Goal: Transaction & Acquisition: Book appointment/travel/reservation

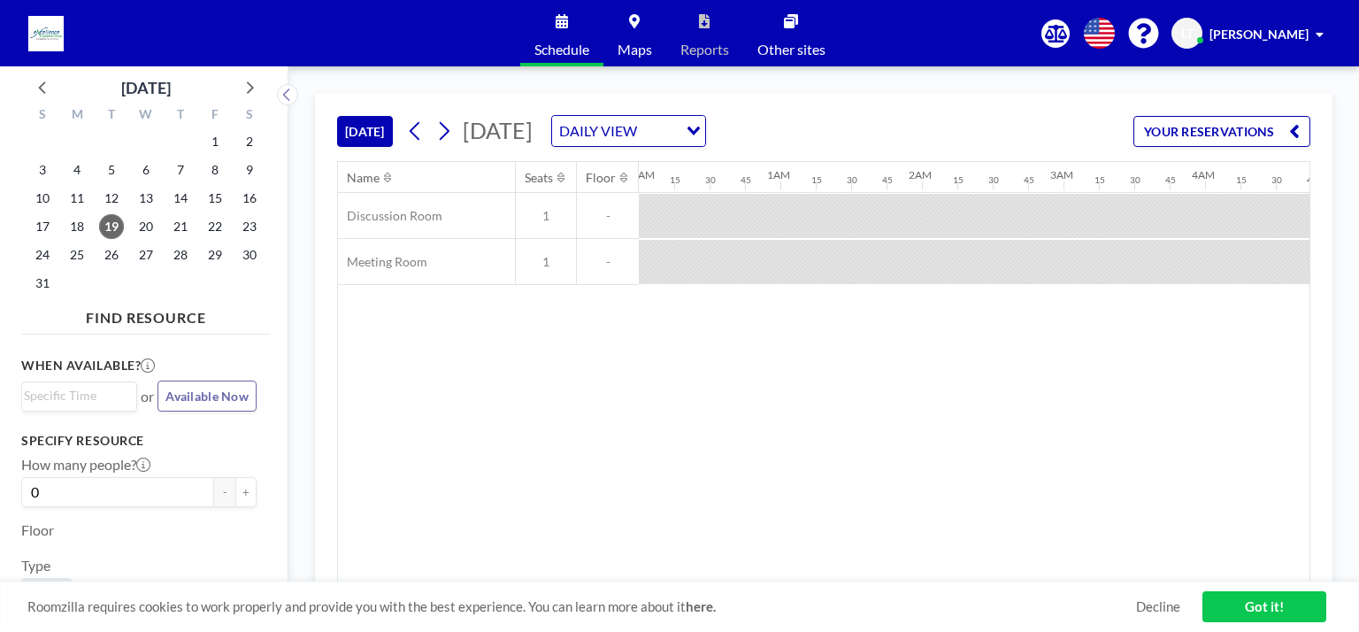
scroll to position [0, 2195]
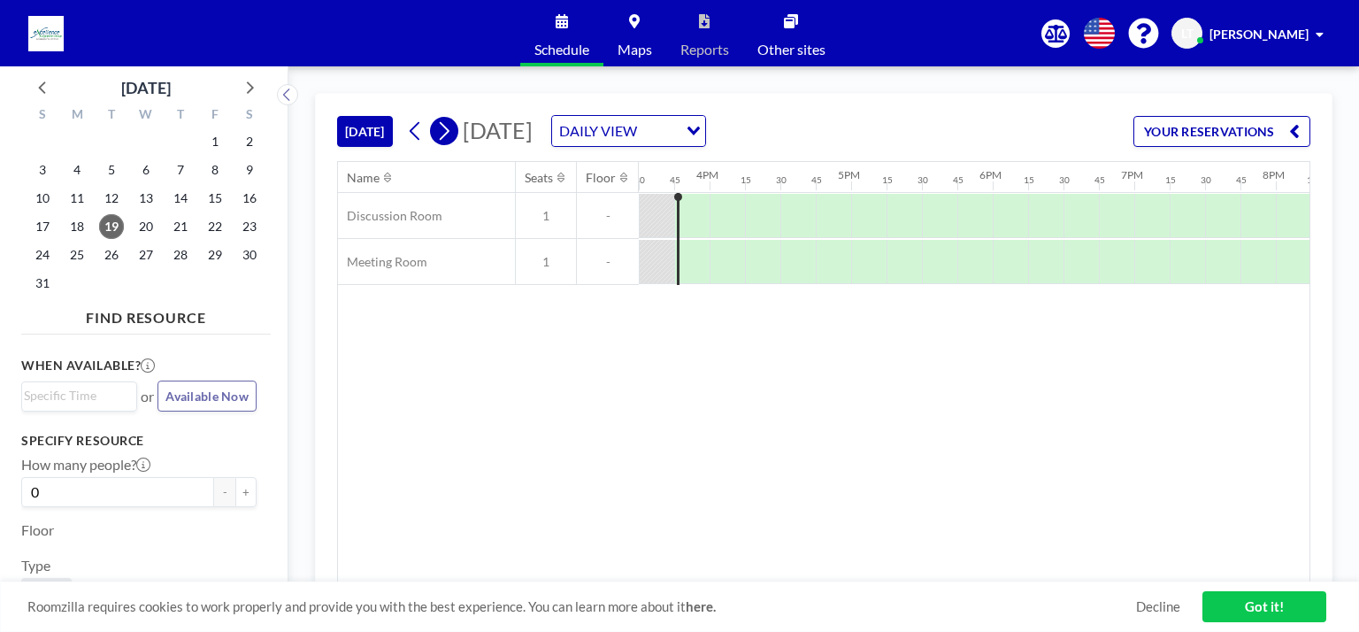
click at [458, 127] on button at bounding box center [444, 131] width 28 height 28
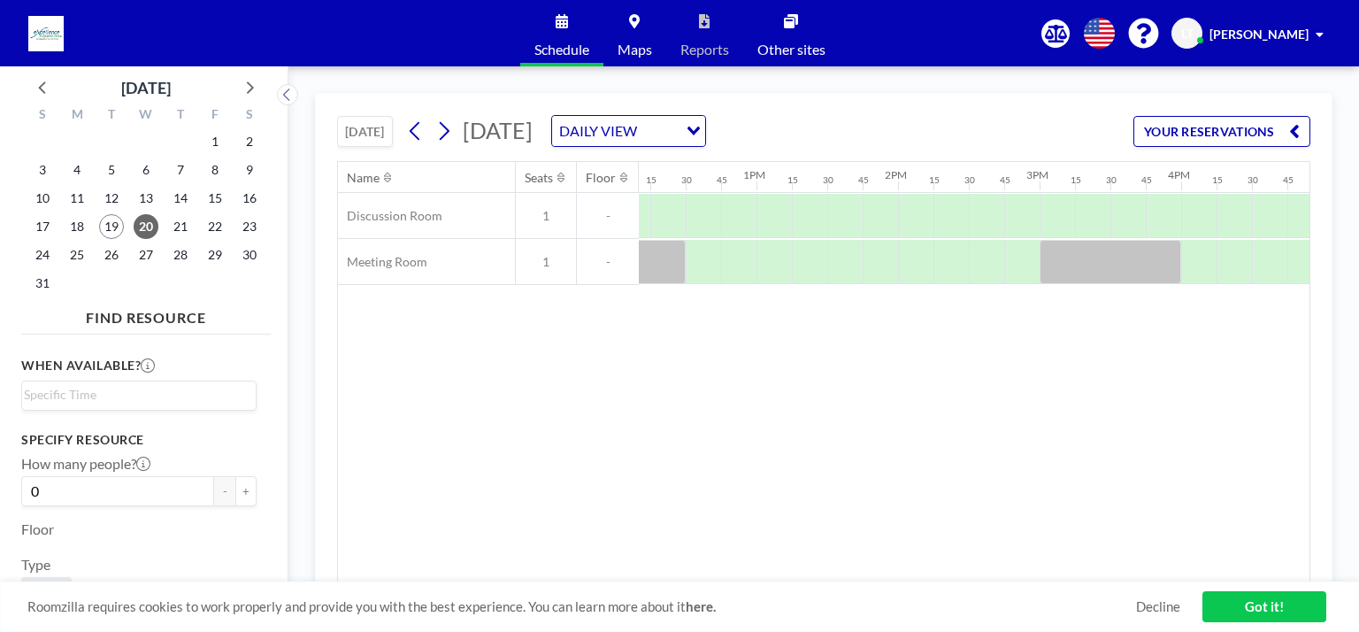
scroll to position [0, 2185]
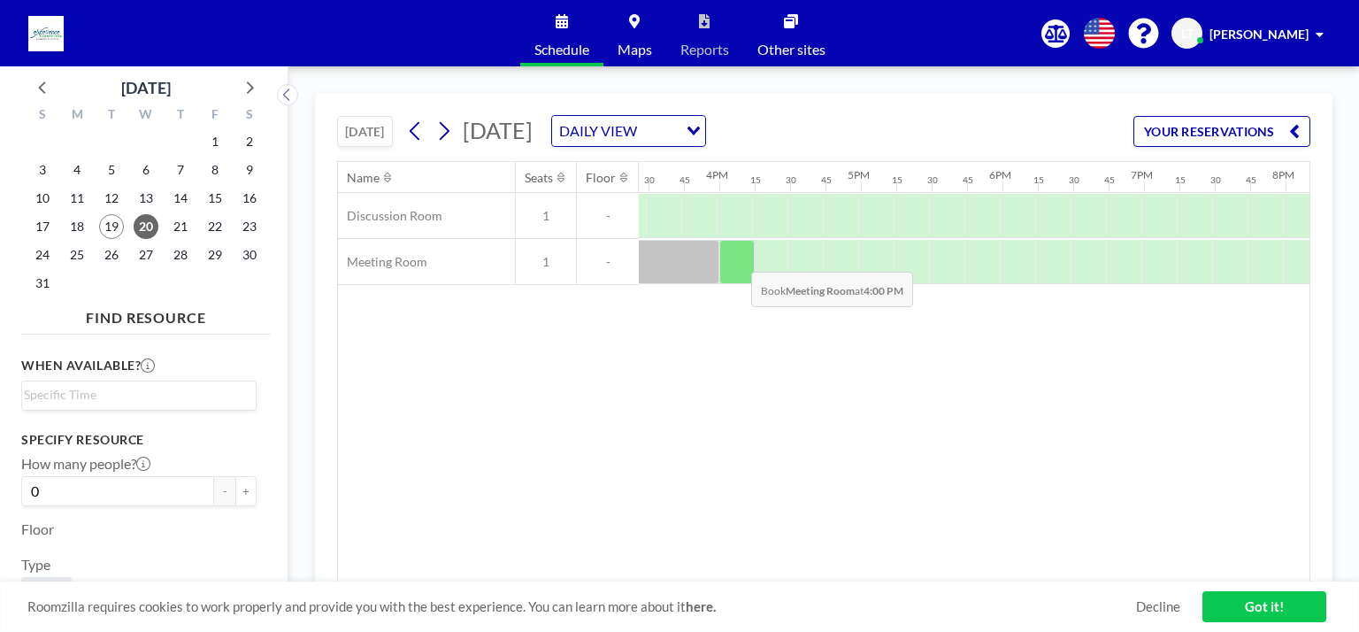
click at [737, 258] on div at bounding box center [737, 262] width 35 height 44
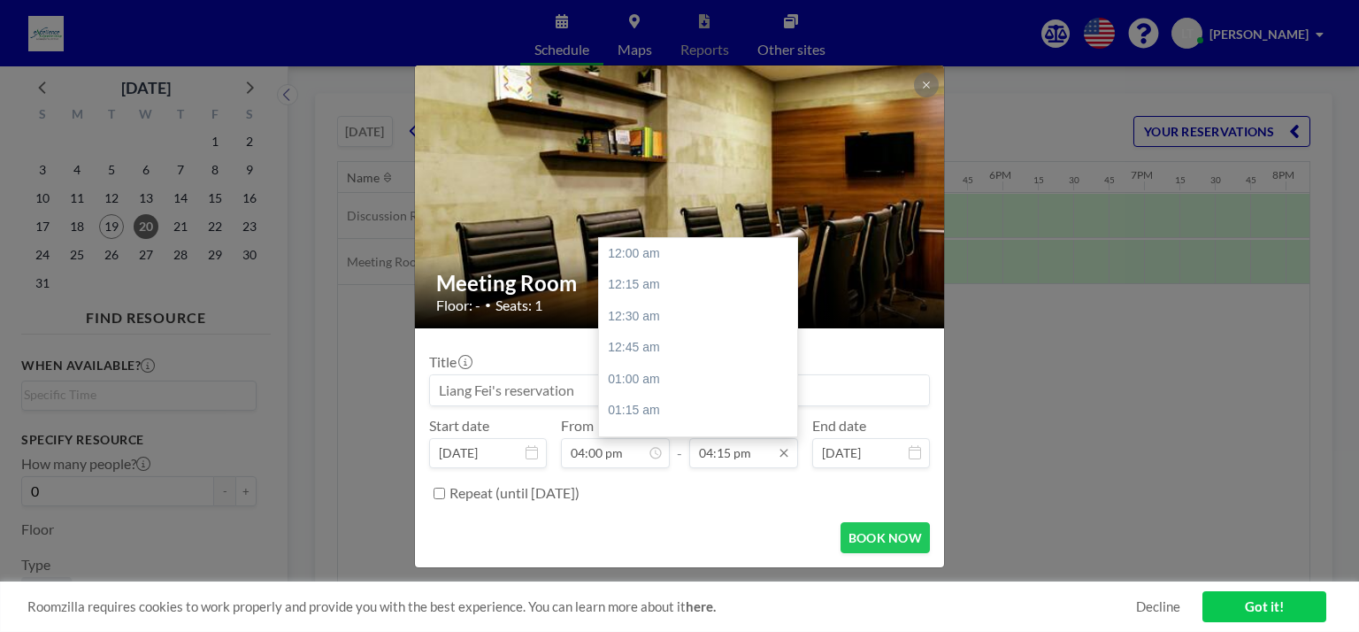
scroll to position [2048, 0]
click at [643, 406] on div "05:30 pm" at bounding box center [702, 411] width 207 height 32
type input "05:30 pm"
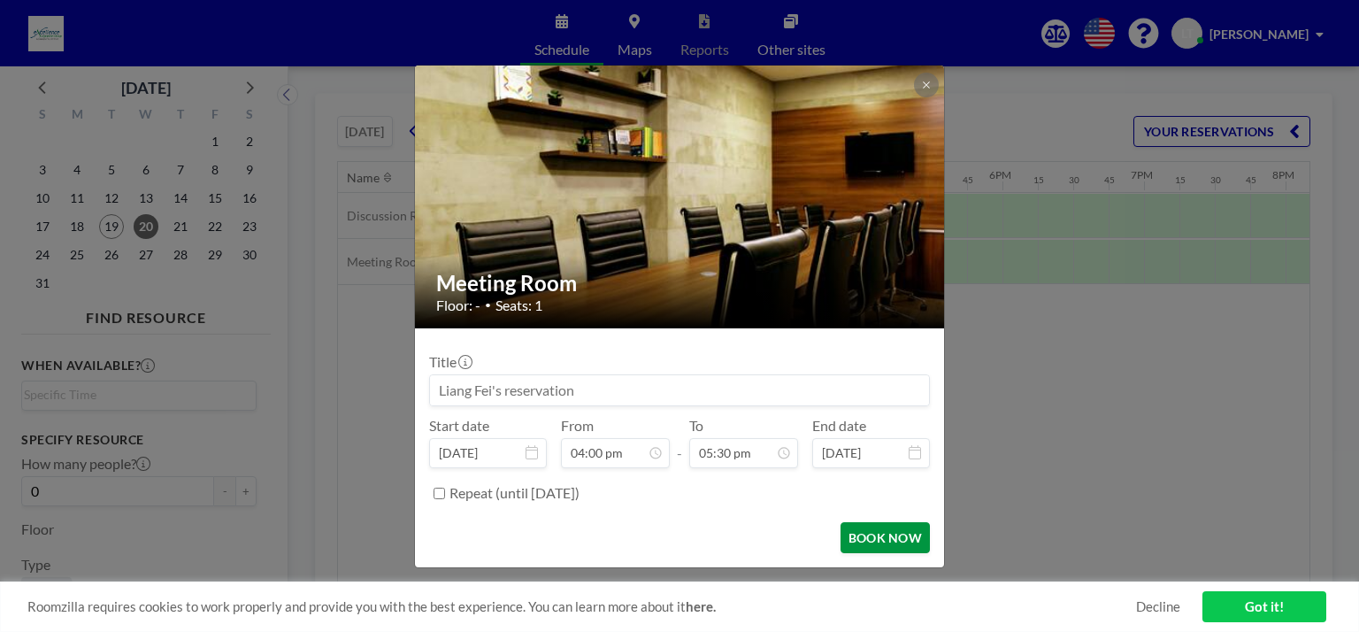
click at [881, 536] on button "BOOK NOW" at bounding box center [885, 537] width 89 height 31
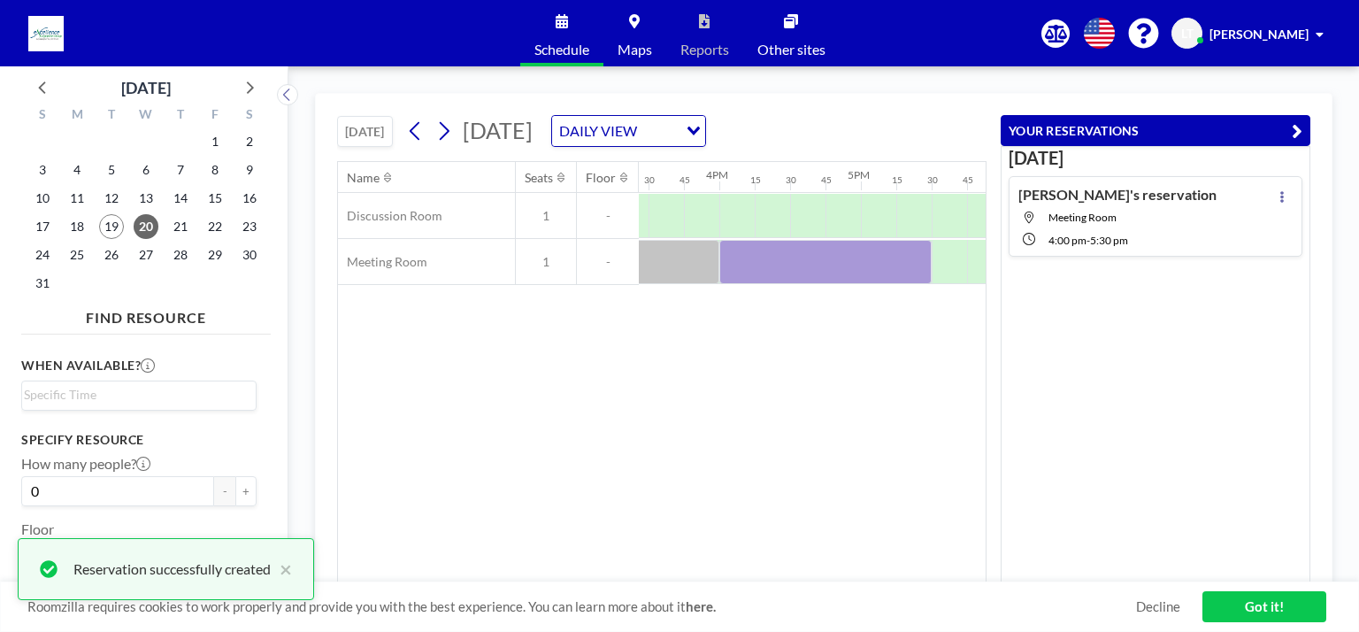
click at [828, 404] on div "Name Seats Floor 12AM 15 30 45 1AM 15 30 45 2AM 15 30 45 3AM 15 30 45 4AM 15 30…" at bounding box center [662, 372] width 648 height 420
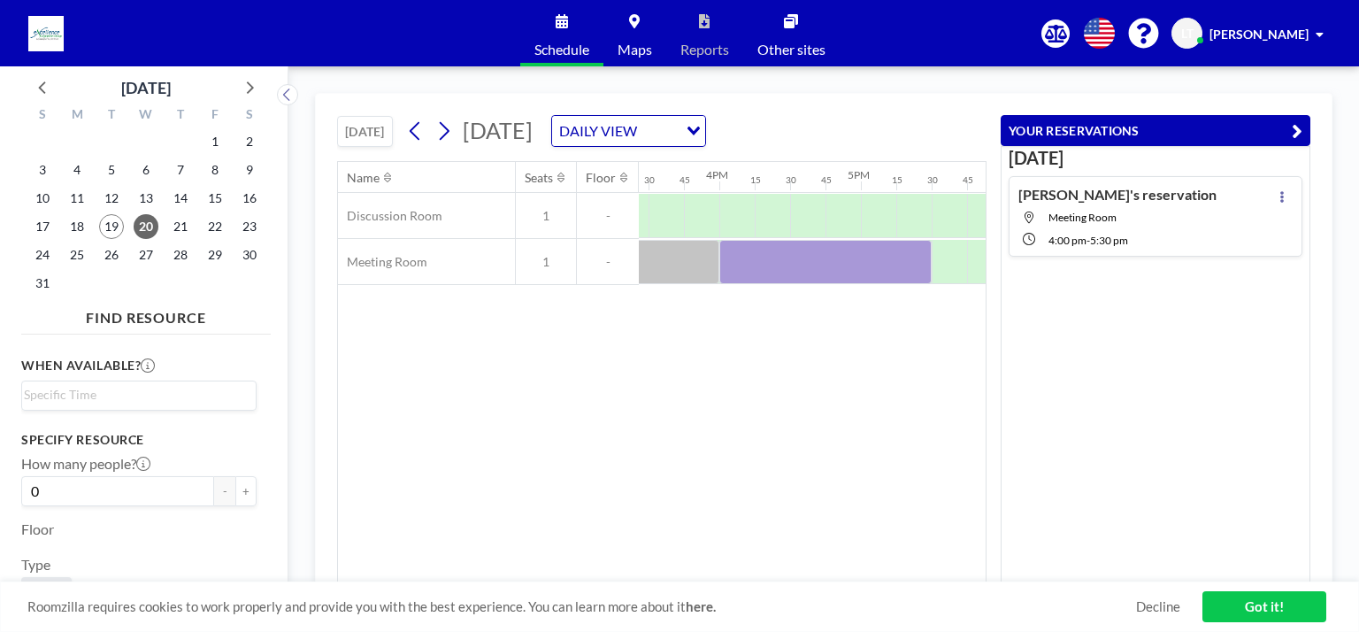
click at [771, 346] on div "Name Seats Floor 12AM 15 30 45 1AM 15 30 45 2AM 15 30 45 3AM 15 30 45 4AM 15 30…" at bounding box center [662, 372] width 648 height 420
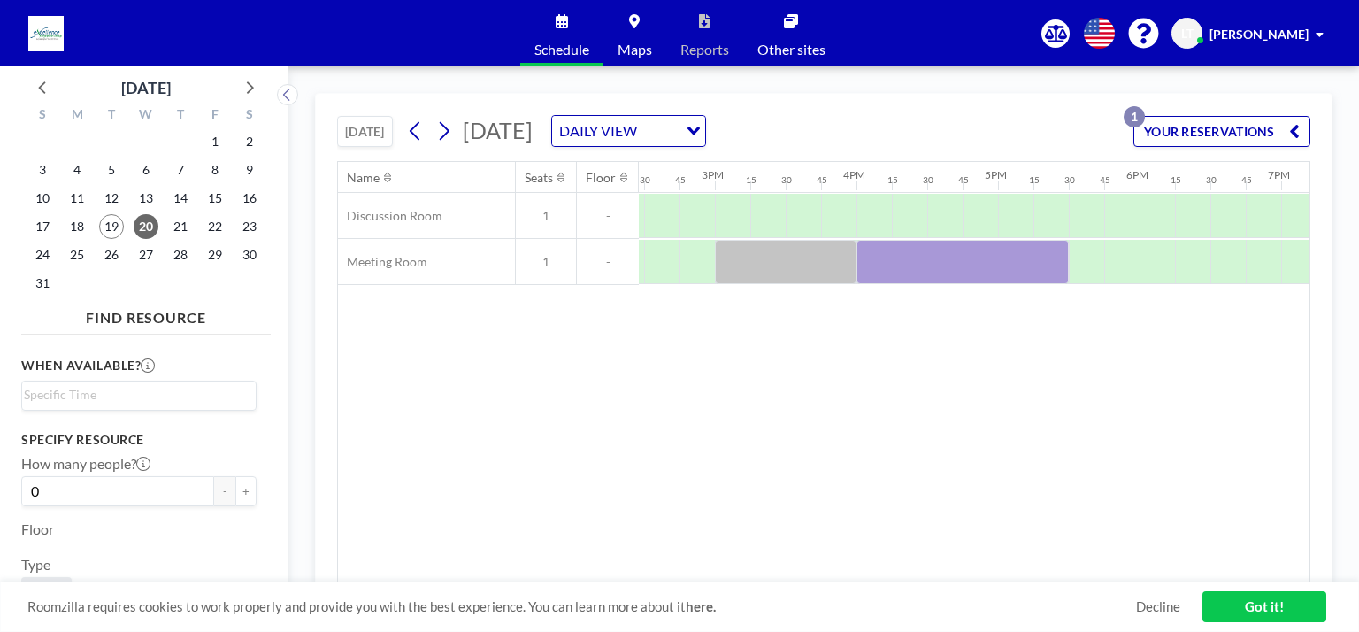
scroll to position [0, 2064]
click at [412, 125] on icon at bounding box center [415, 131] width 17 height 27
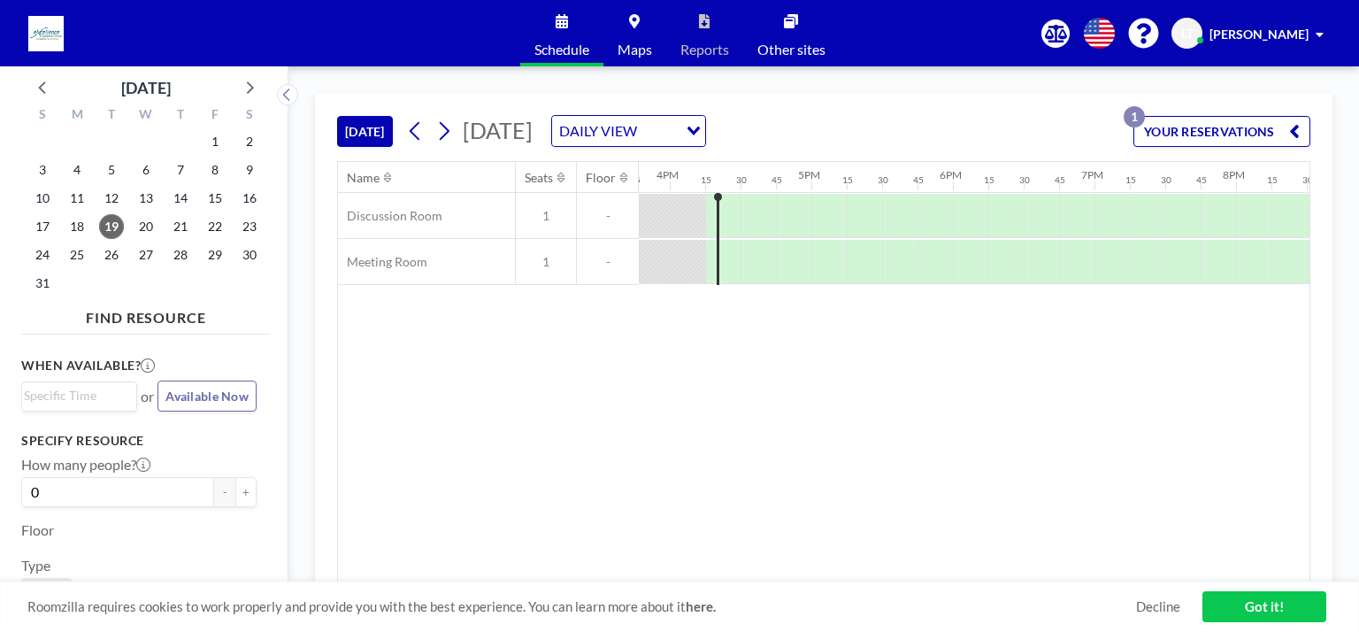
scroll to position [0, 2266]
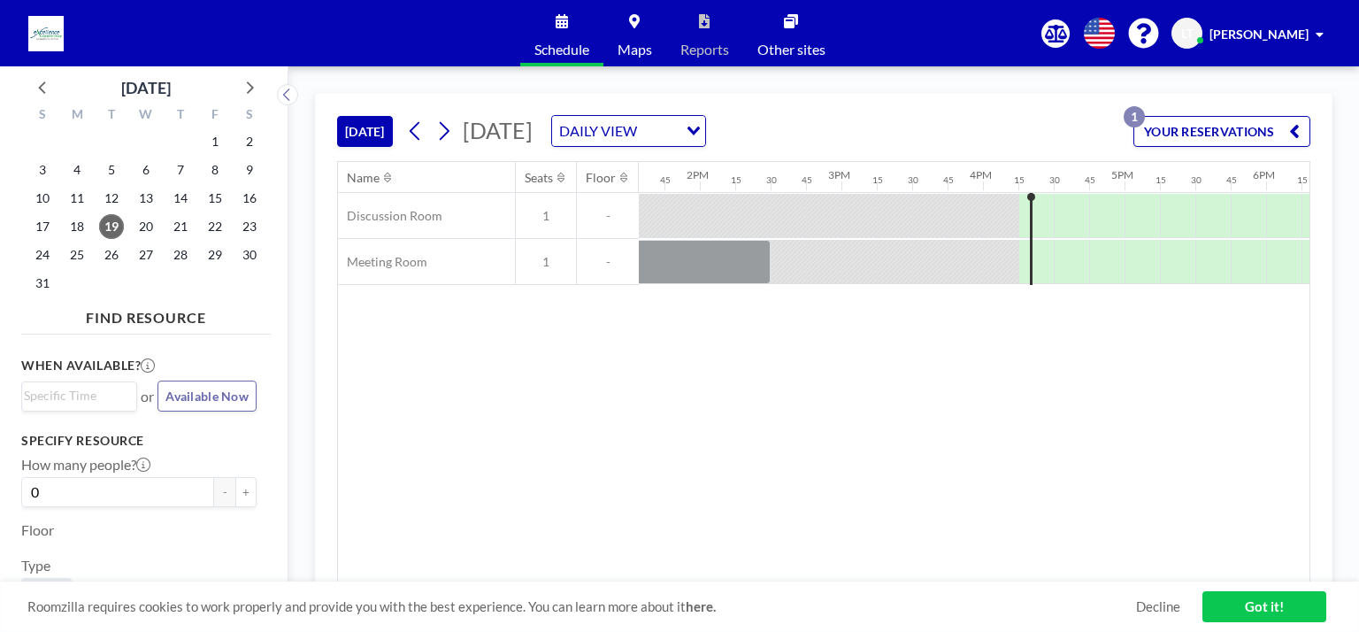
scroll to position [0, 1913]
click at [923, 233] on div at bounding box center [938, 215] width 35 height 43
click at [1074, 267] on div at bounding box center [1080, 262] width 35 height 44
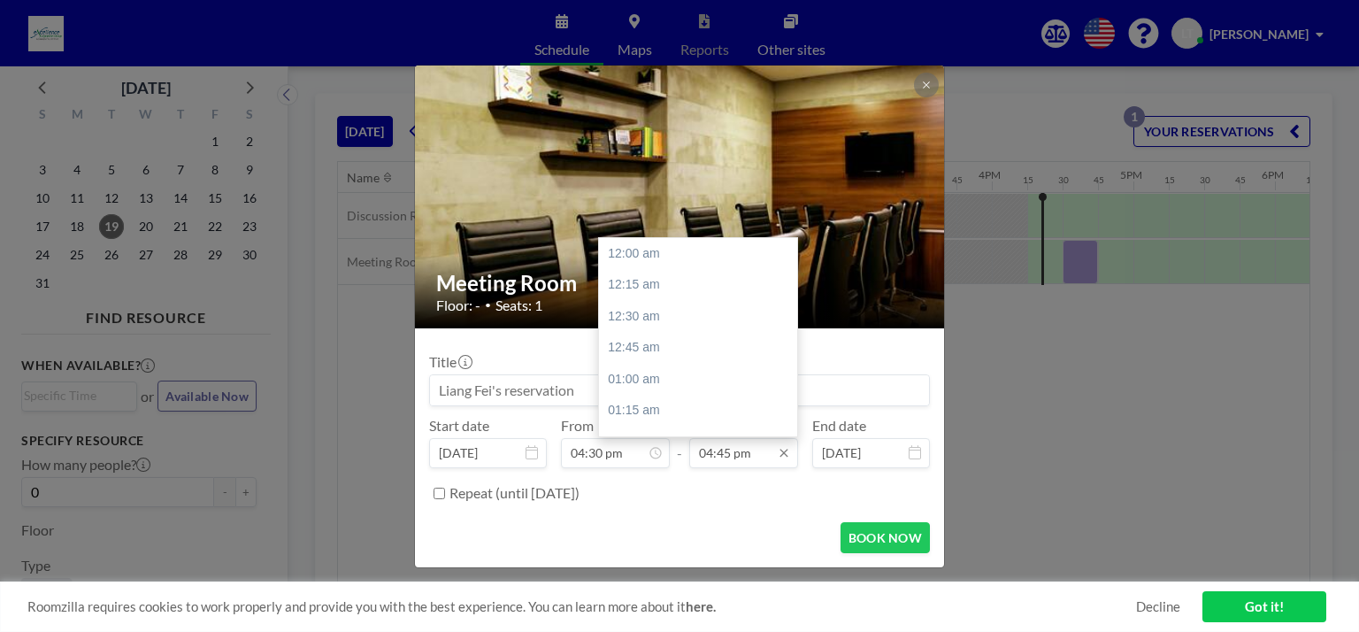
scroll to position [2110, 0]
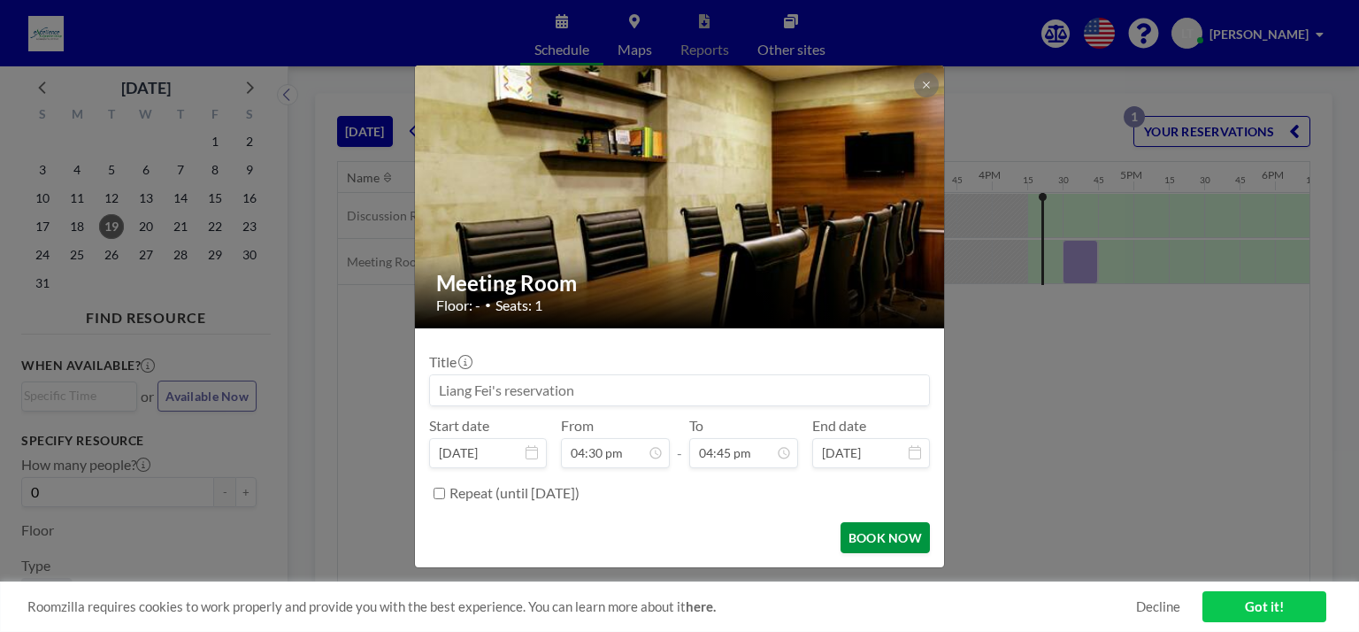
click at [883, 534] on button "BOOK NOW" at bounding box center [885, 537] width 89 height 31
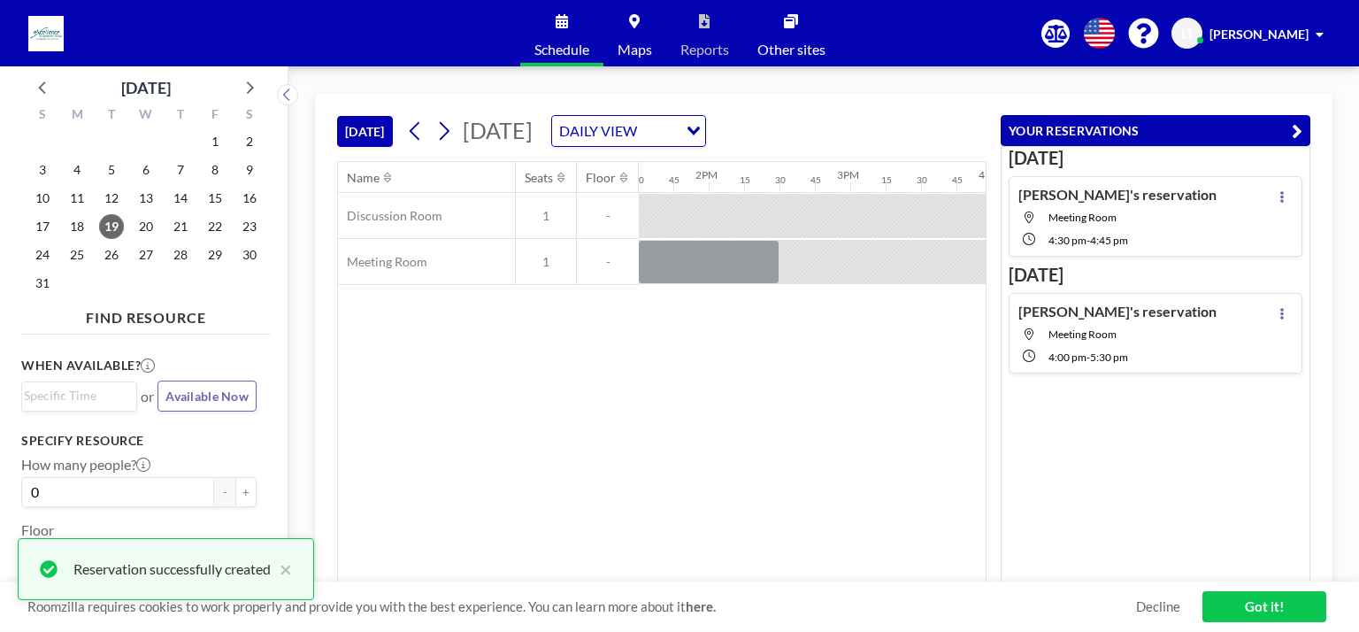
click at [1107, 443] on div "[DATE] [PERSON_NAME]'s reservation Meeting Room 4:30 PM - 4:45 PM [DATE] [PERSO…" at bounding box center [1156, 364] width 310 height 437
click at [790, 343] on div "Name Seats Floor 12AM 15 30 45 1AM 15 30 45 2AM 15 30 45 3AM 15 30 45 4AM 15 30…" at bounding box center [662, 372] width 648 height 420
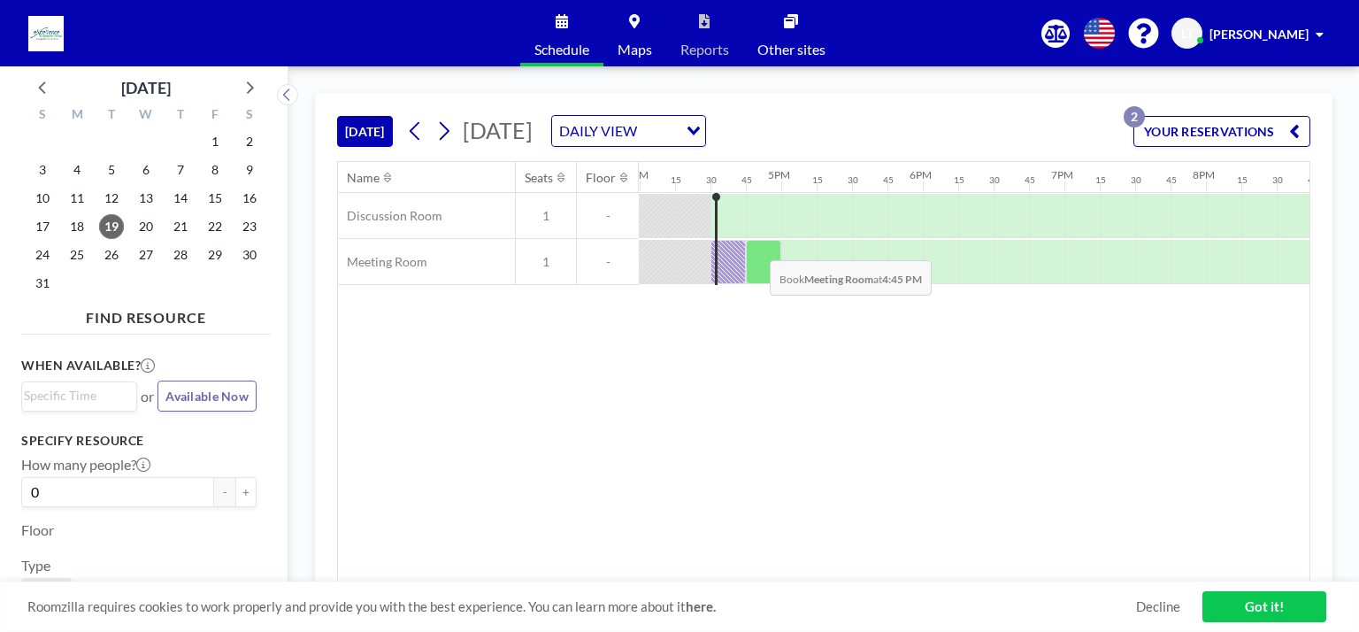
scroll to position [0, 2266]
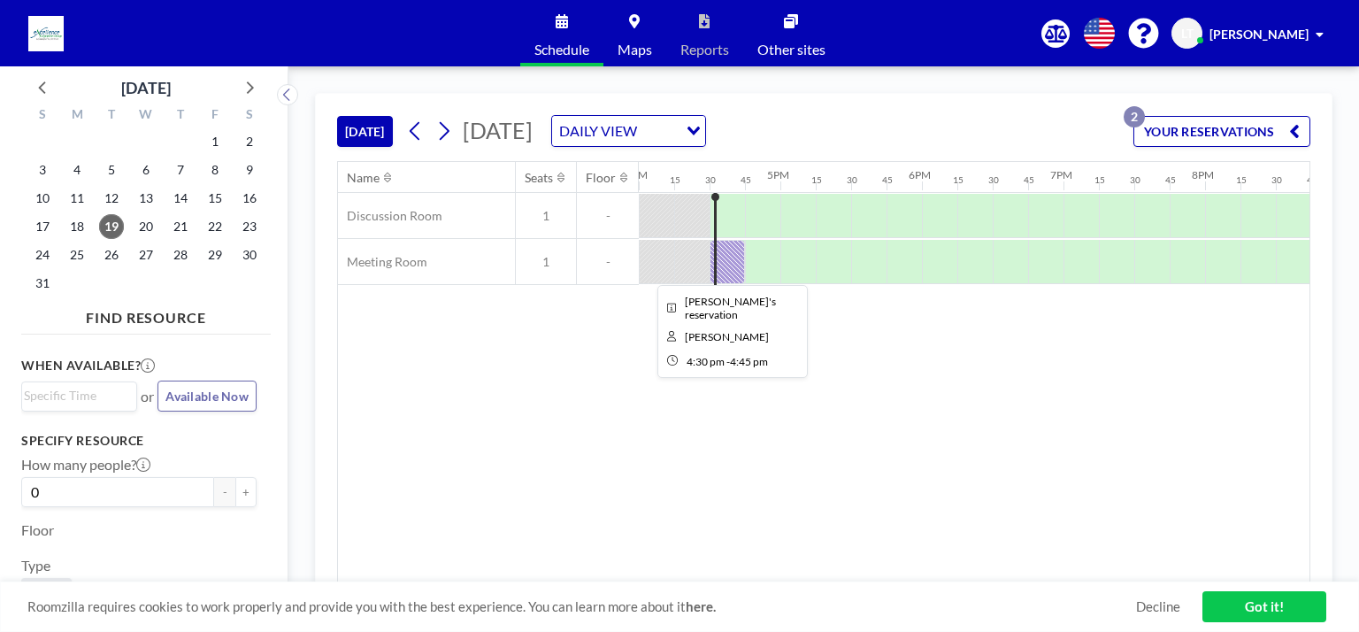
click at [724, 258] on div at bounding box center [727, 262] width 35 height 44
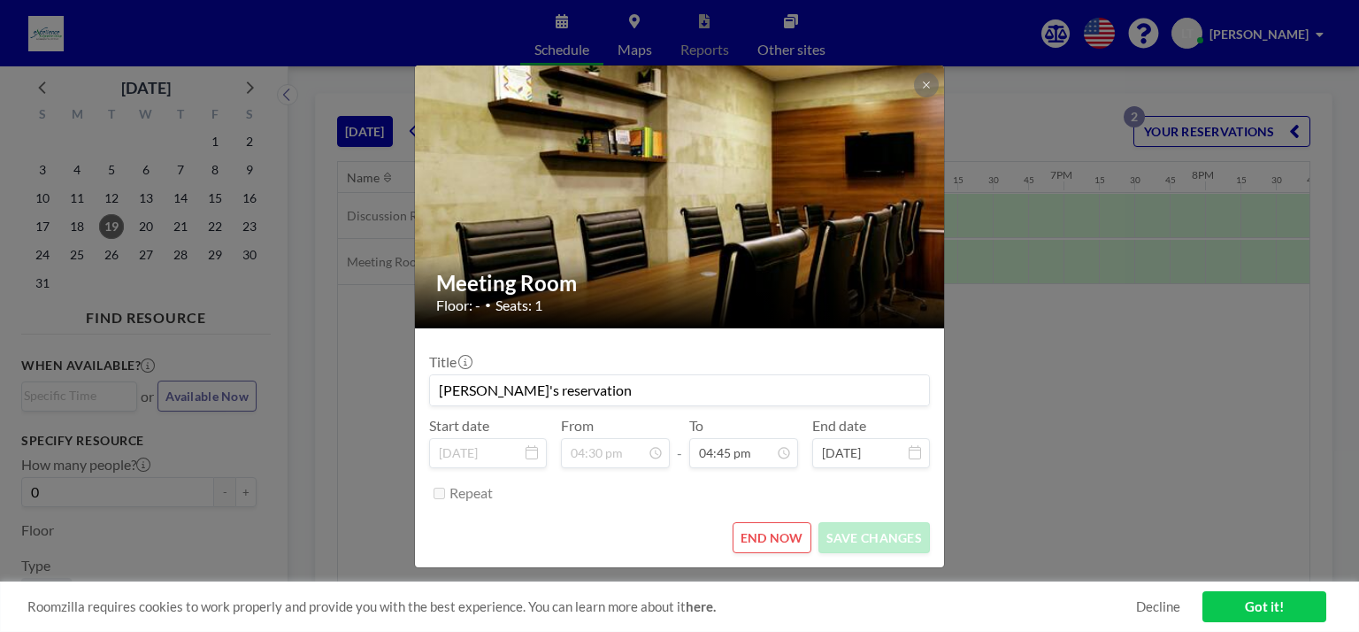
scroll to position [2110, 0]
click at [775, 538] on button "END NOW" at bounding box center [772, 537] width 79 height 31
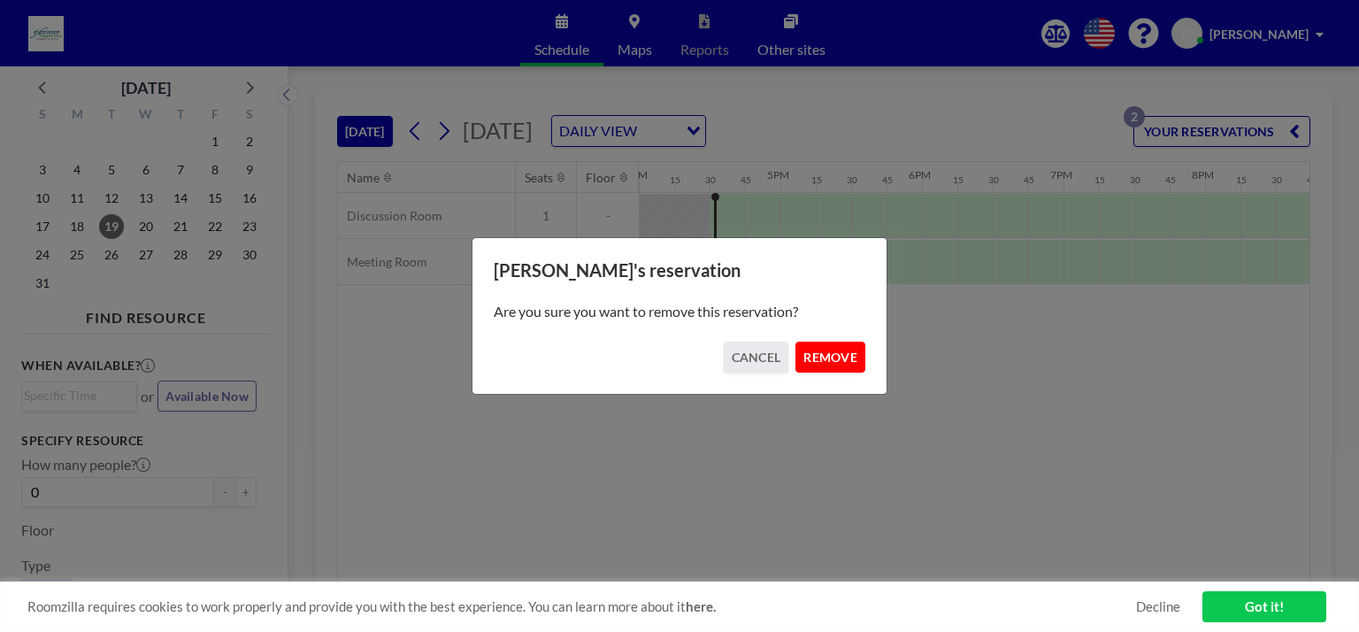
click at [821, 352] on button "REMOVE" at bounding box center [831, 357] width 70 height 31
click at [763, 206] on div "[PERSON_NAME]'s reservation Are you sure you want to remove this reservation? C…" at bounding box center [679, 316] width 1359 height 632
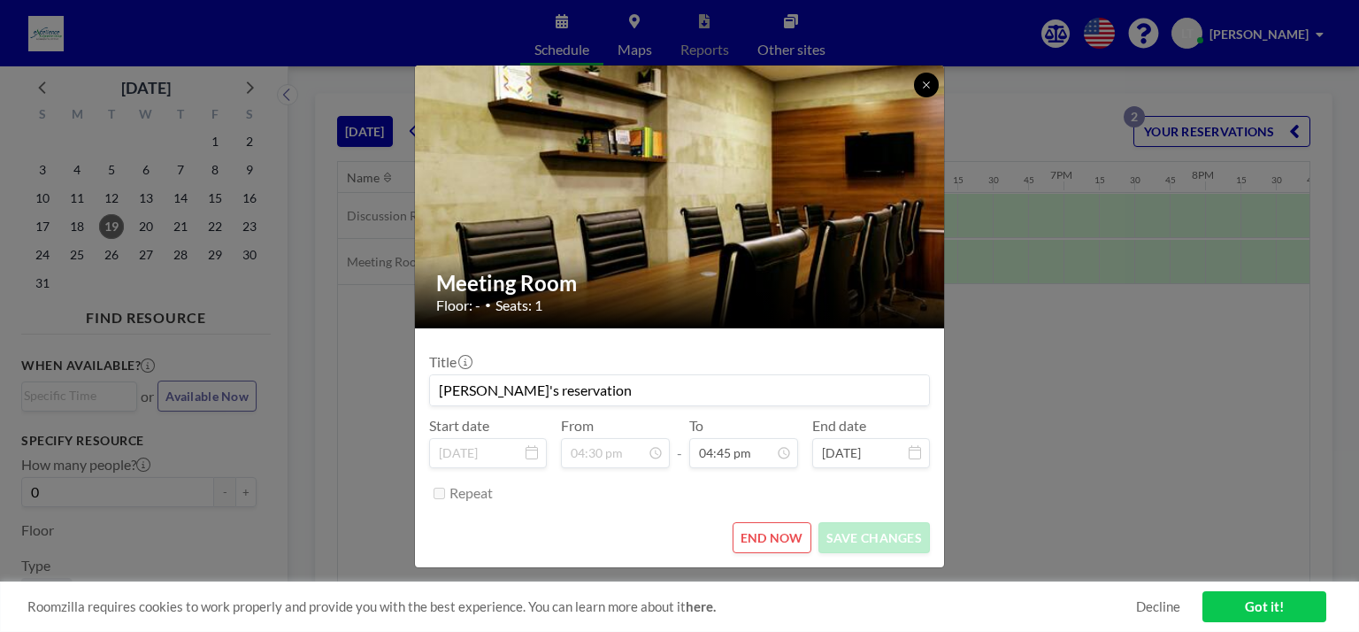
click at [929, 85] on icon at bounding box center [926, 85] width 11 height 11
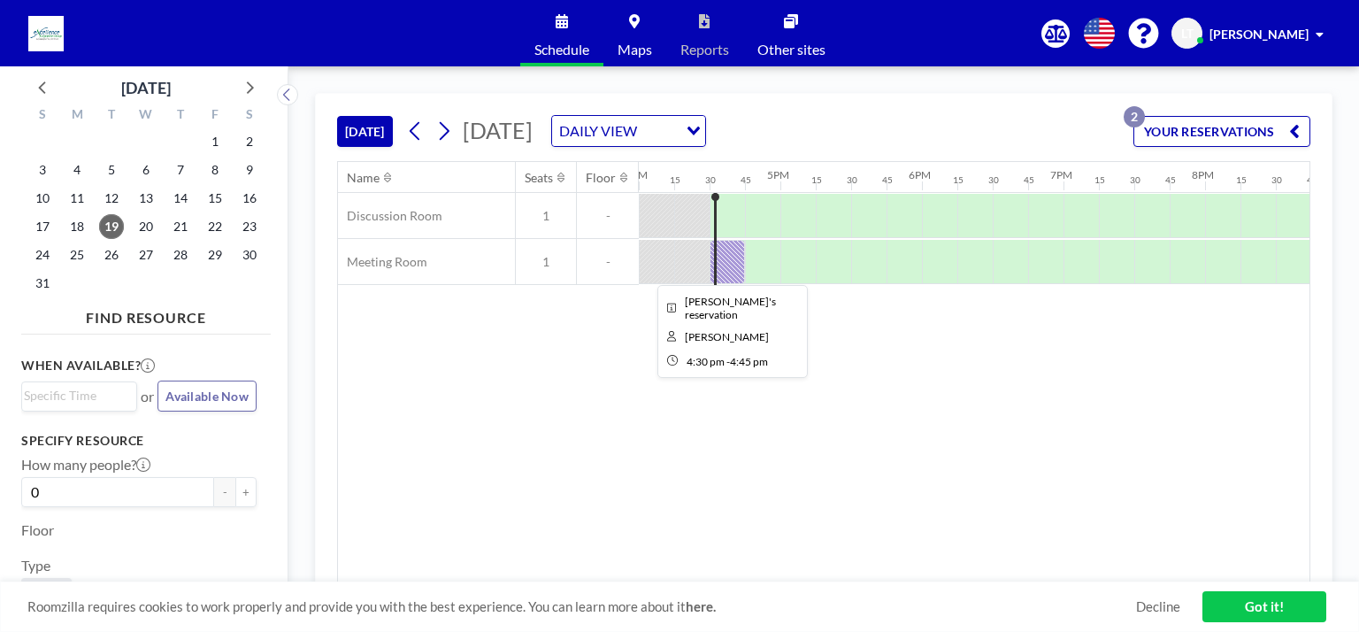
click at [729, 265] on div at bounding box center [727, 262] width 35 height 44
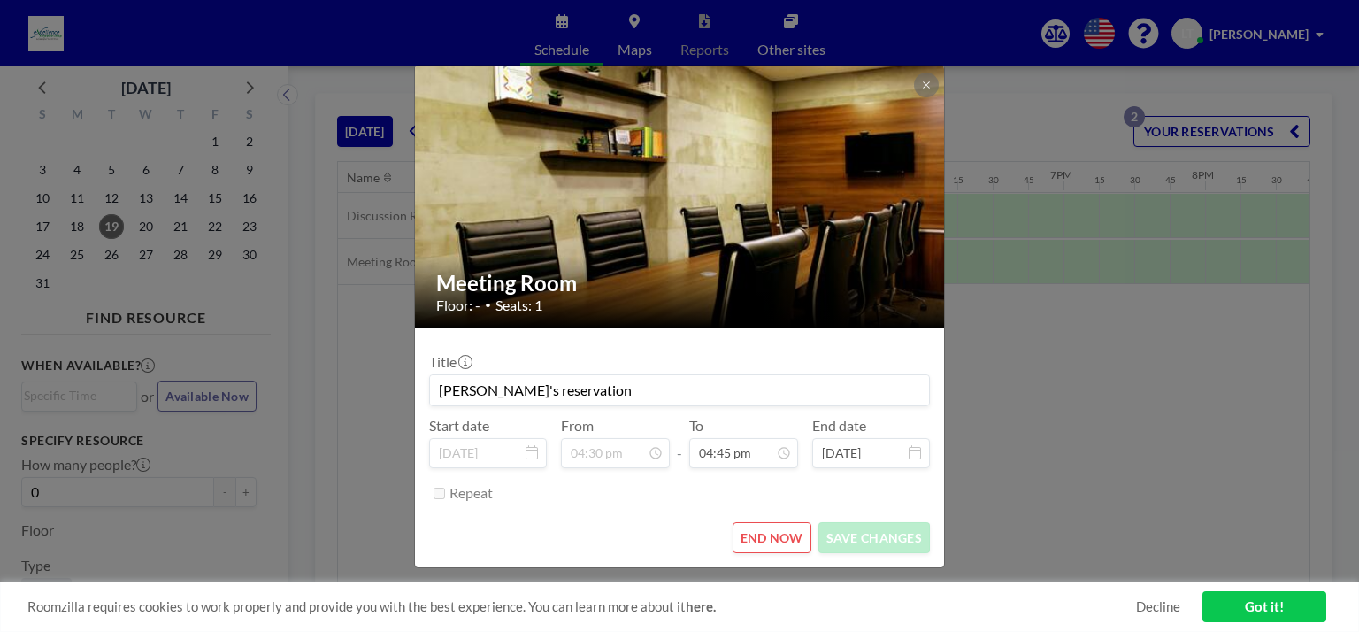
click at [792, 522] on button "END NOW" at bounding box center [772, 537] width 79 height 31
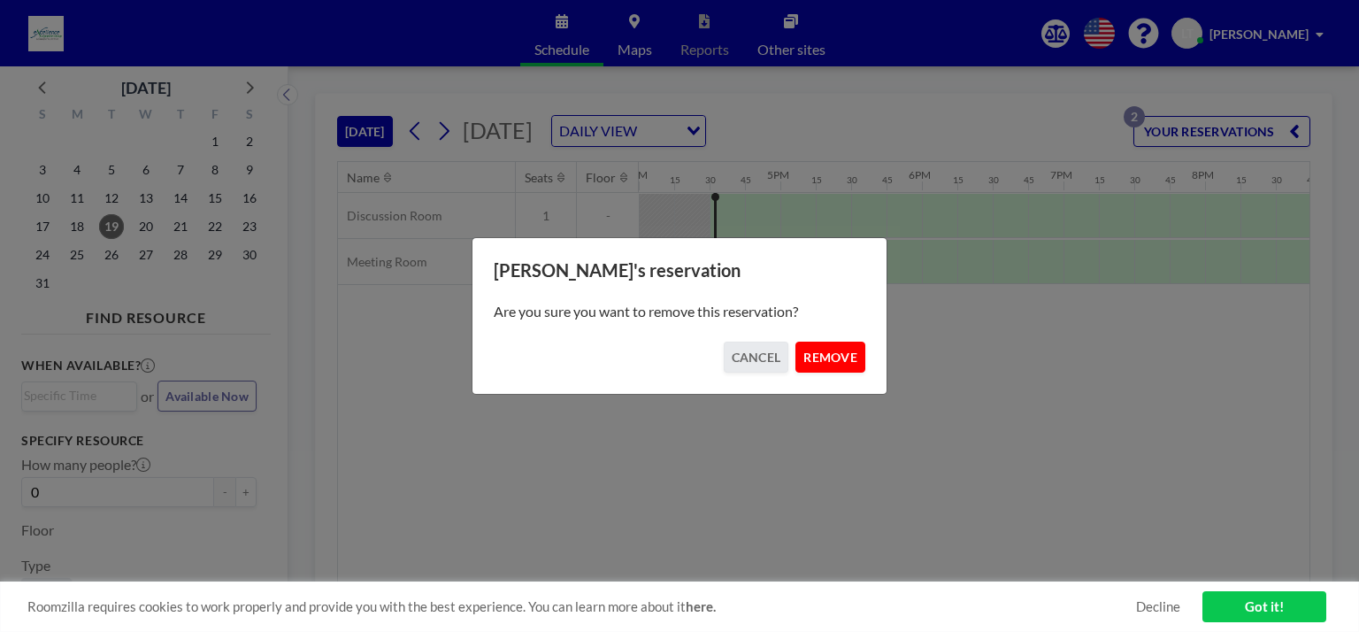
click at [827, 356] on button "REMOVE" at bounding box center [831, 357] width 70 height 31
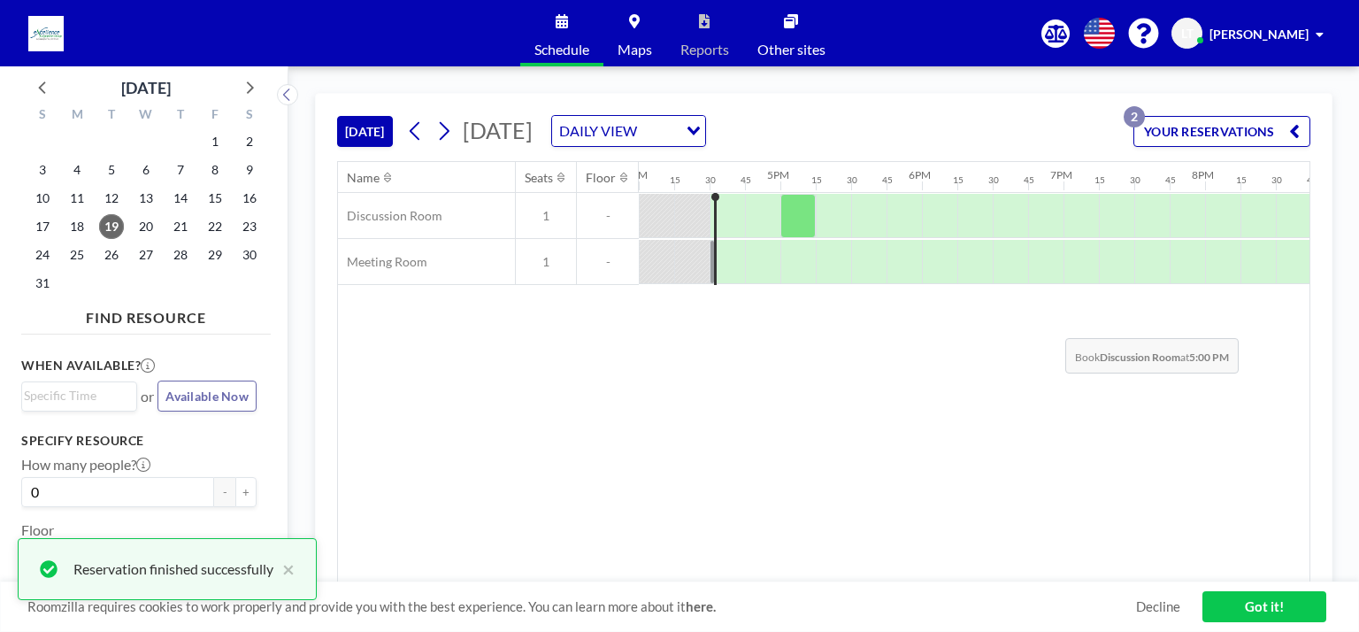
click at [1051, 324] on div "Name Seats Floor 12AM 15 30 45 1AM 15 30 45 2AM 15 30 45 3AM 15 30 45 4AM 15 30…" at bounding box center [824, 372] width 972 height 420
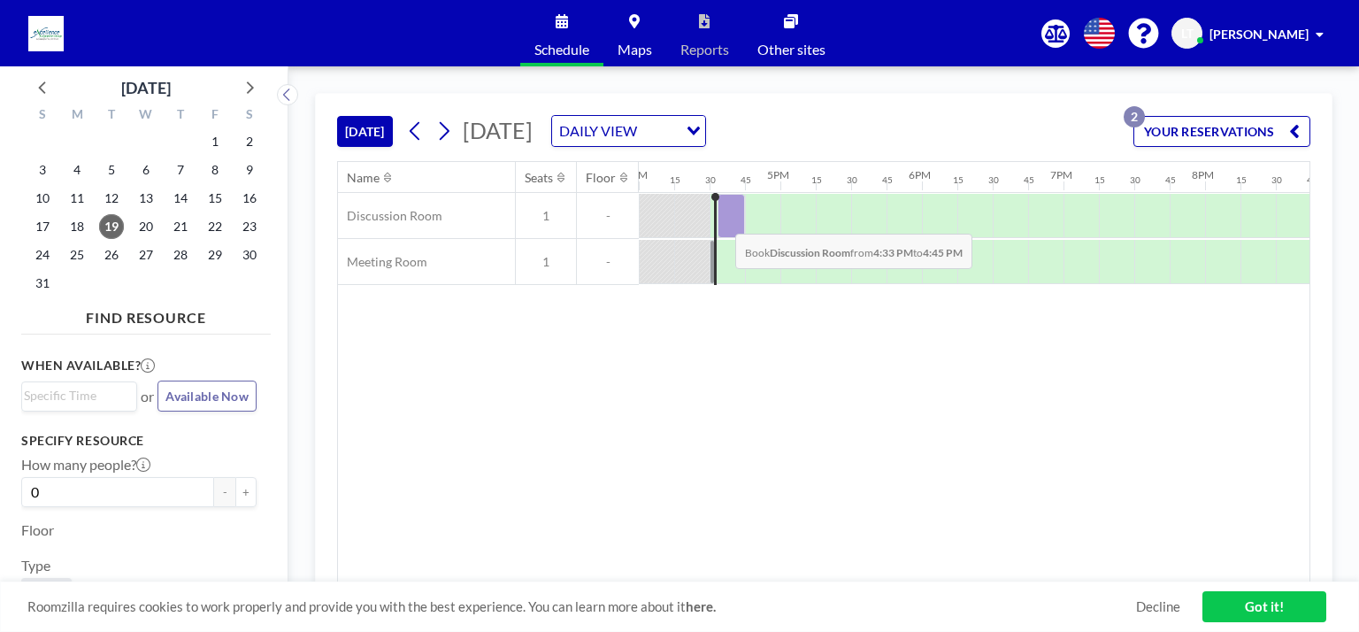
click at [721, 219] on div at bounding box center [731, 216] width 27 height 44
click at [761, 212] on div at bounding box center [749, 216] width 63 height 44
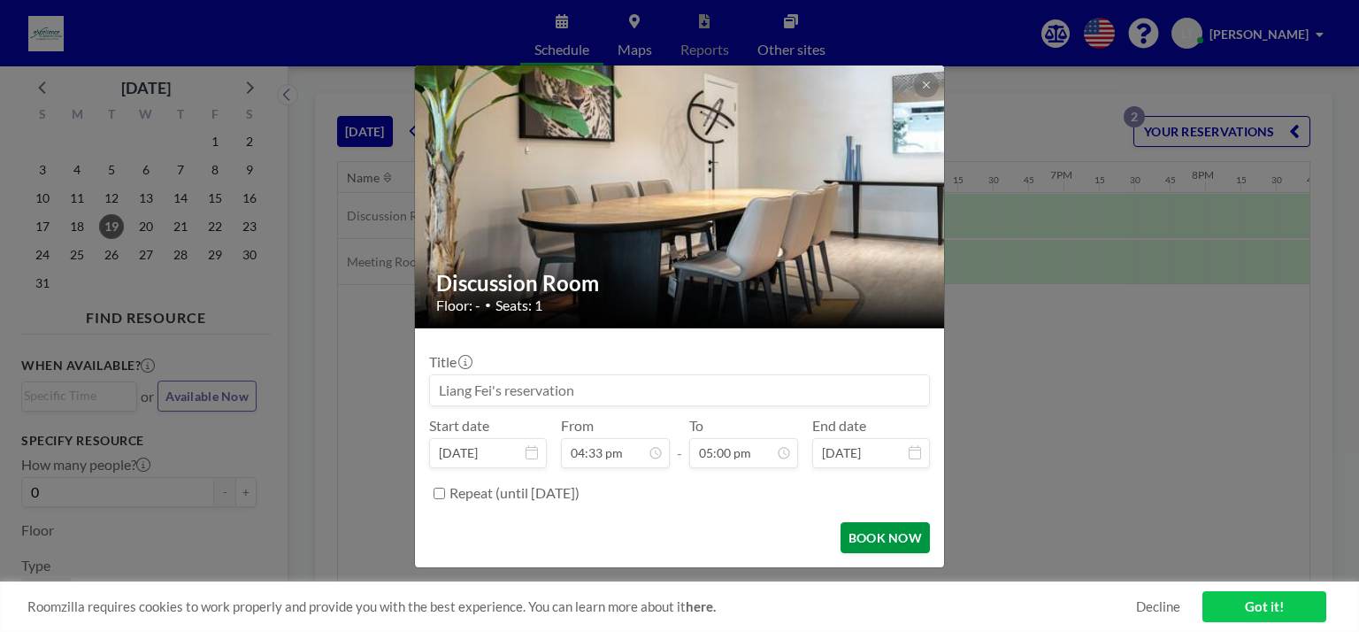
click at [874, 532] on button "BOOK NOW" at bounding box center [885, 537] width 89 height 31
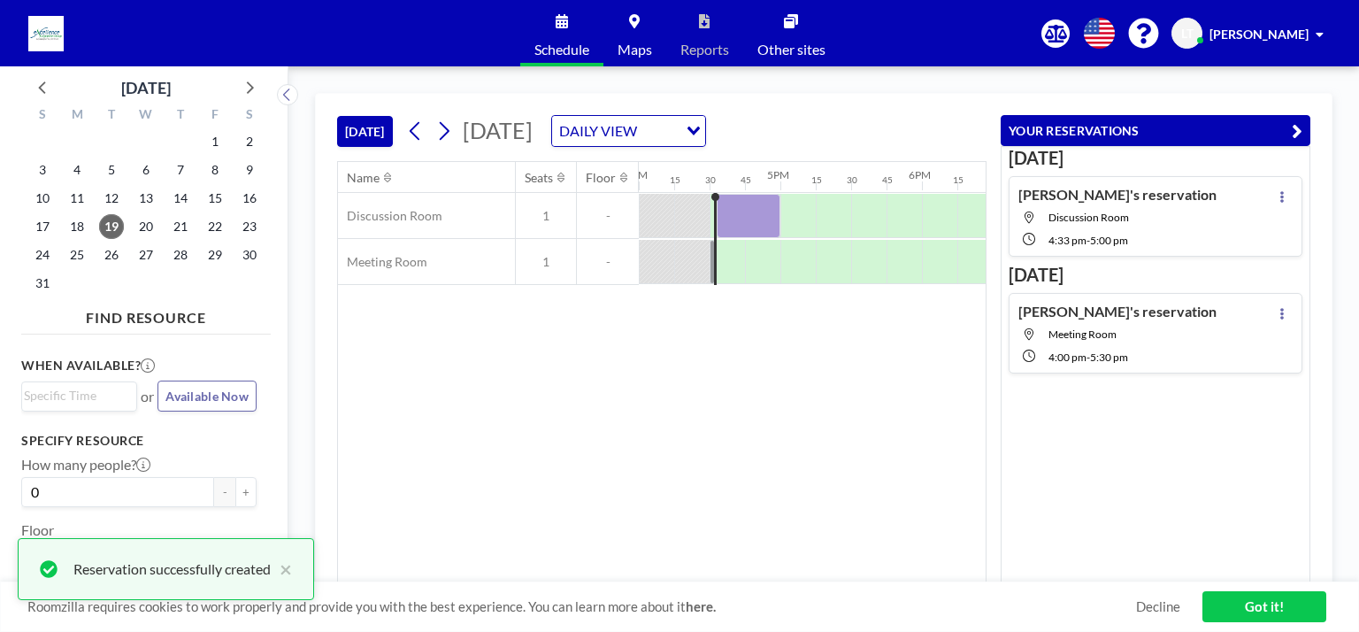
click at [672, 237] on div at bounding box center [656, 215] width 35 height 43
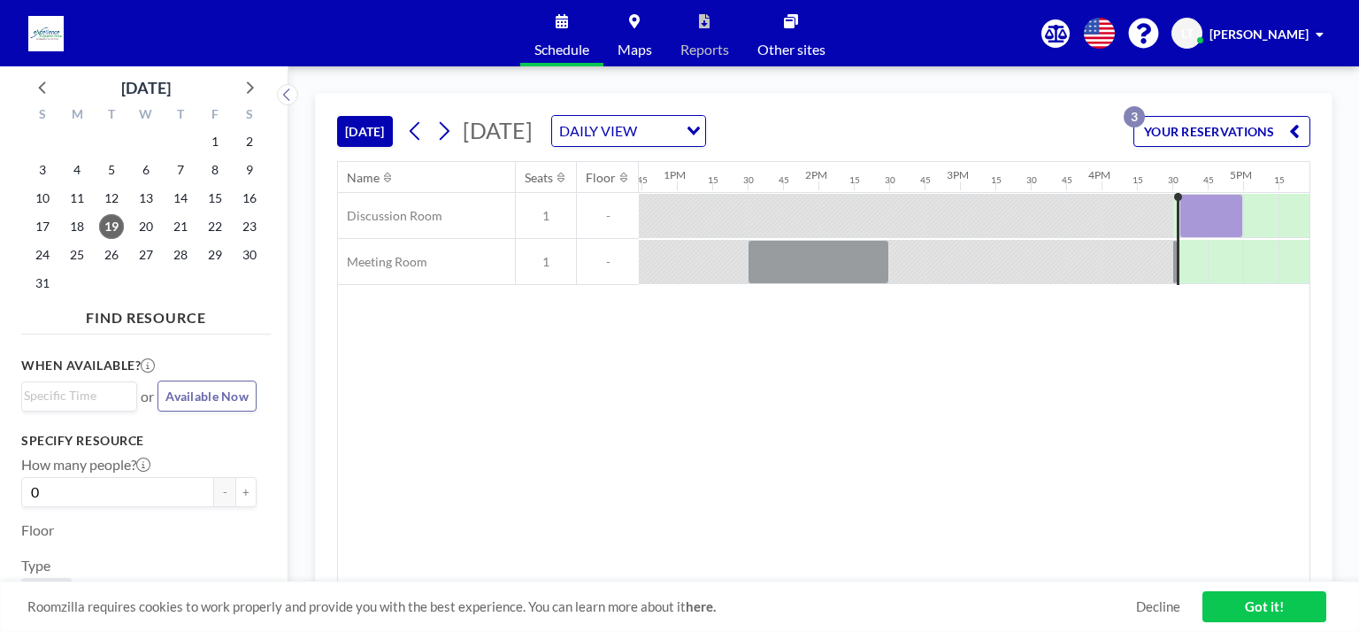
scroll to position [0, 1799]
drag, startPoint x: 960, startPoint y: 268, endPoint x: 877, endPoint y: 379, distance: 138.4
click at [958, 237] on div at bounding box center [945, 215] width 35 height 43
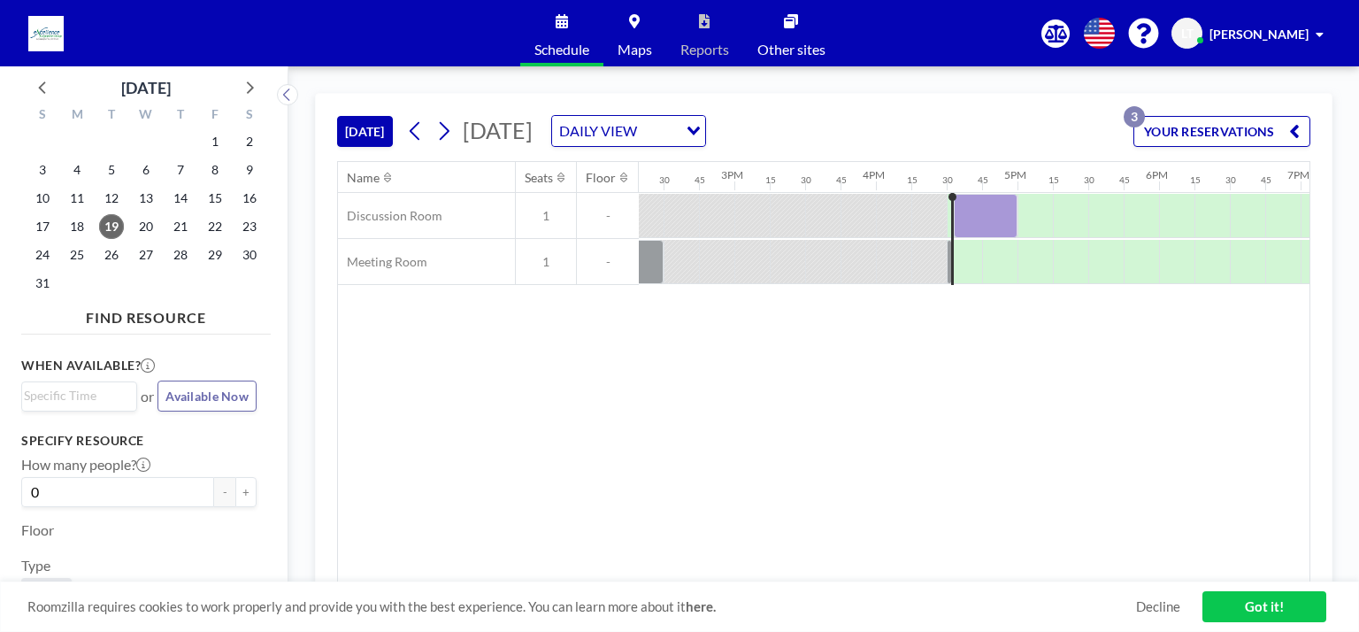
scroll to position [0, 1975]
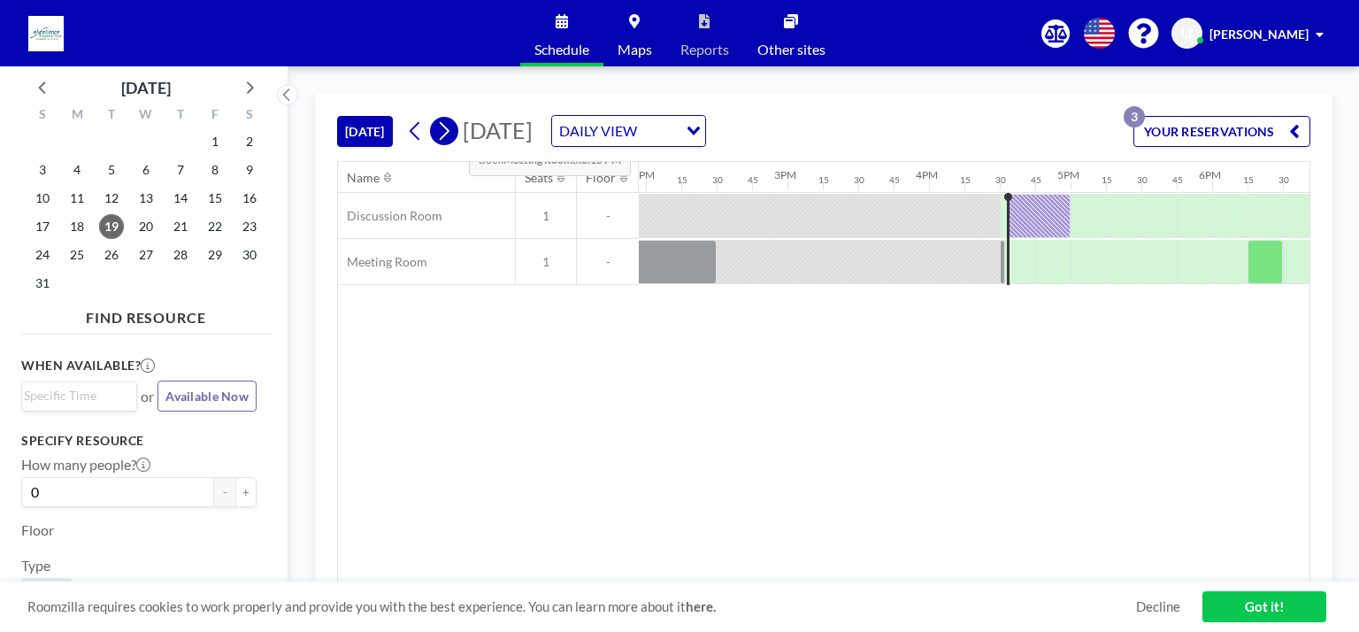
click at [455, 127] on button at bounding box center [444, 131] width 28 height 28
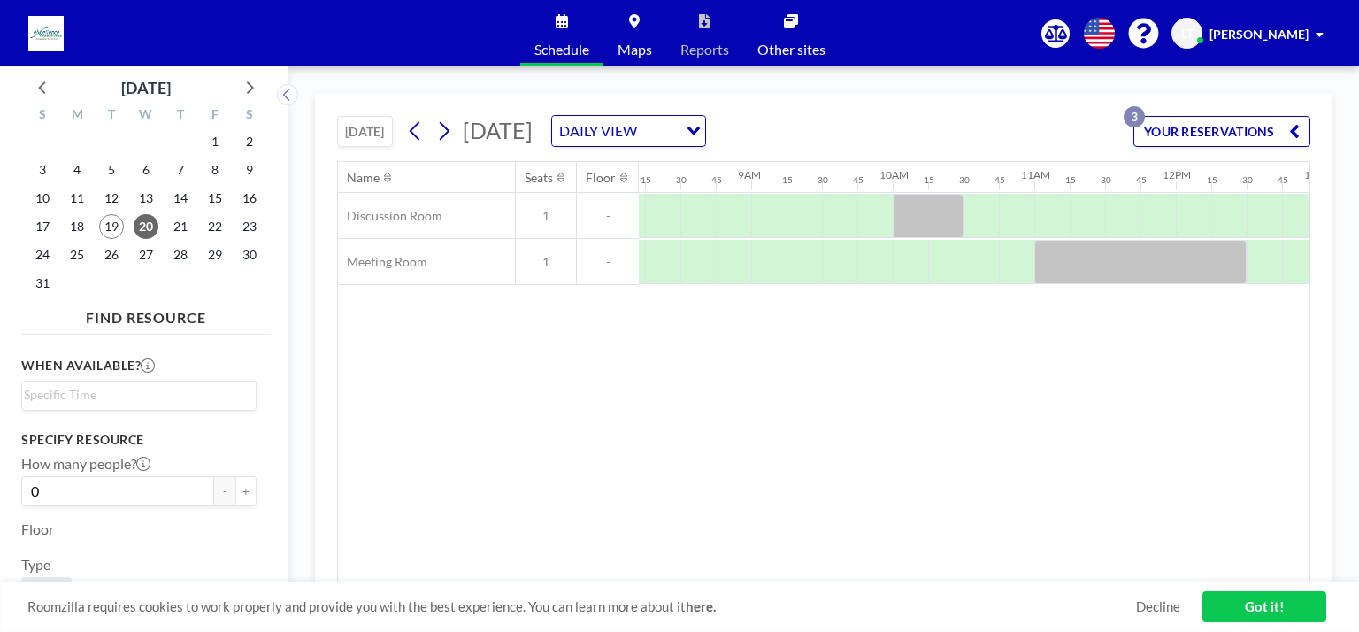
scroll to position [0, 1168]
drag, startPoint x: 677, startPoint y: 571, endPoint x: 651, endPoint y: 576, distance: 26.2
click at [651, 576] on div "Name Seats Floor 12AM 15 30 45 1AM 15 30 45 2AM 15 30 45 3AM 15 30 45 4AM 15 30…" at bounding box center [824, 372] width 972 height 420
click at [1039, 201] on div at bounding box center [1045, 216] width 35 height 44
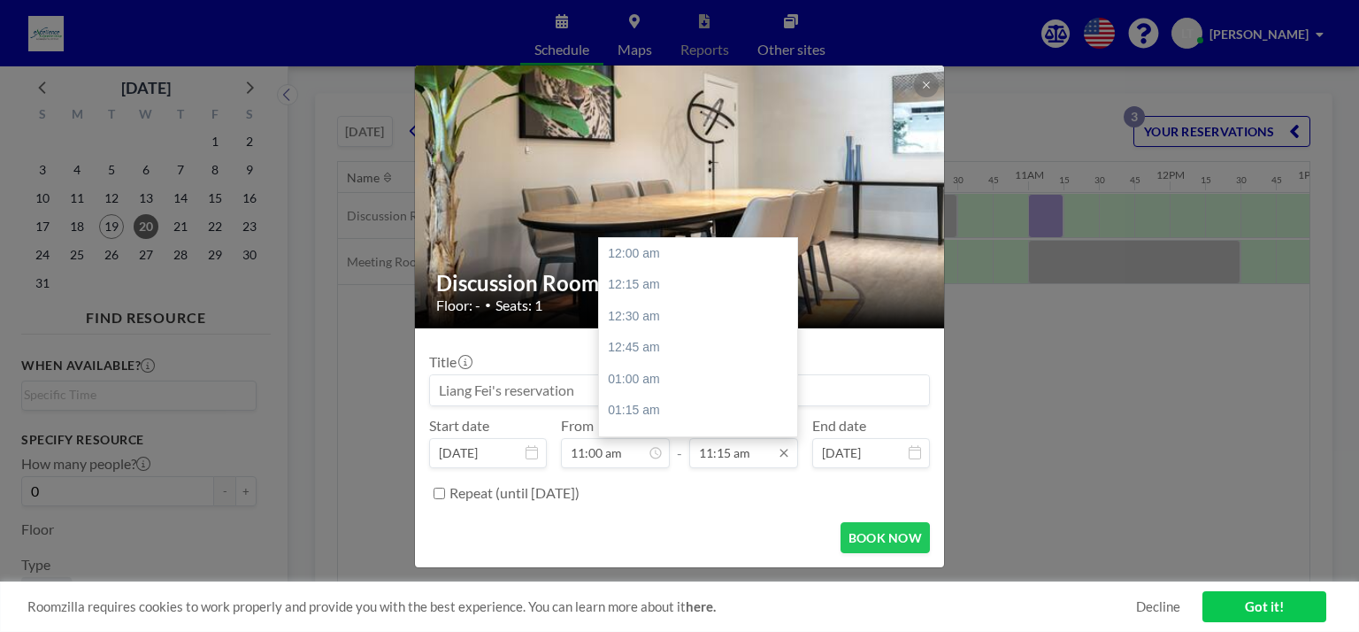
scroll to position [1418, 0]
click at [737, 459] on input "11:15 am" at bounding box center [743, 453] width 109 height 30
click at [651, 383] on div "12:15 pm" at bounding box center [702, 380] width 207 height 32
click at [641, 289] on div "12:30 pm" at bounding box center [702, 285] width 207 height 32
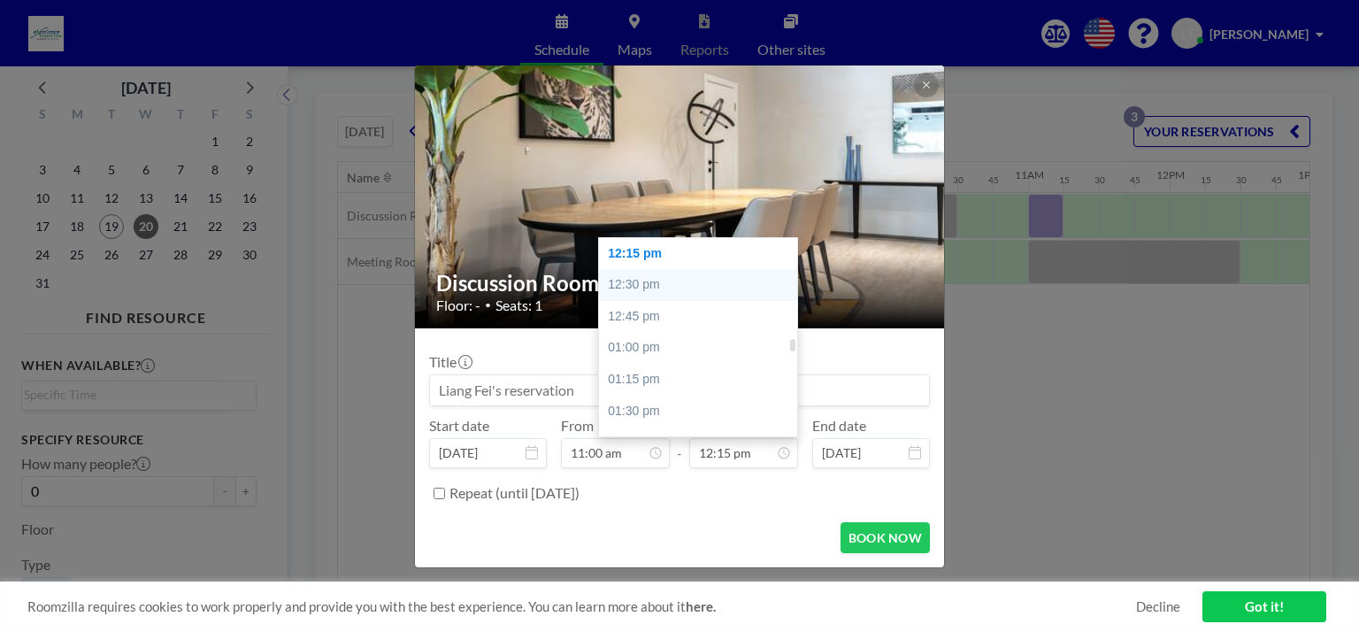
type input "12:30 pm"
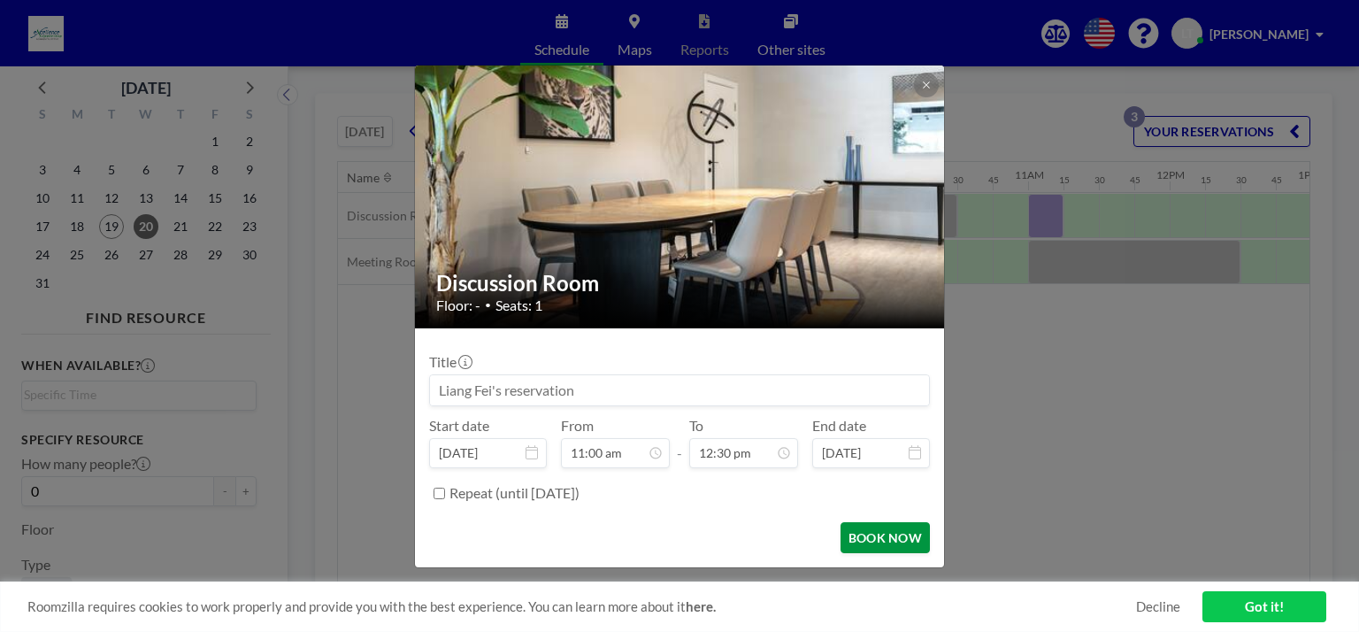
scroll to position [1575, 0]
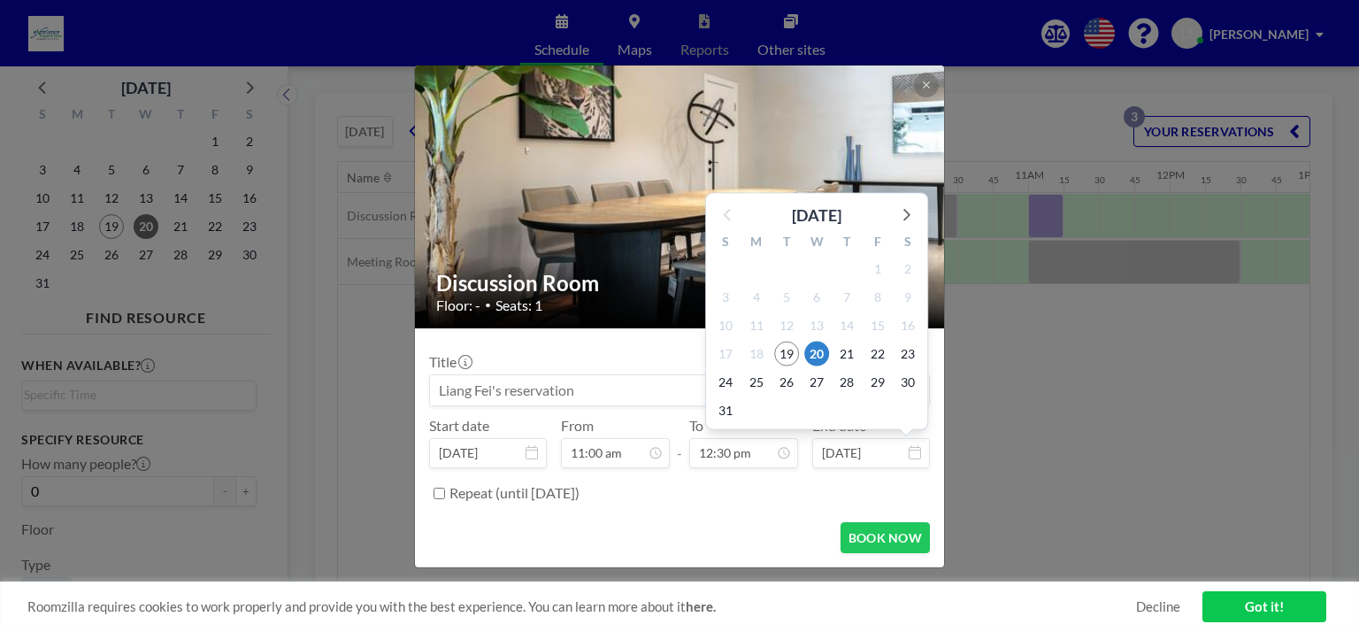
click at [1161, 274] on div "Discussion Room Floor: - • Seats: 1 Title Start date [DATE] From 11:00 am - To …" at bounding box center [679, 316] width 1359 height 632
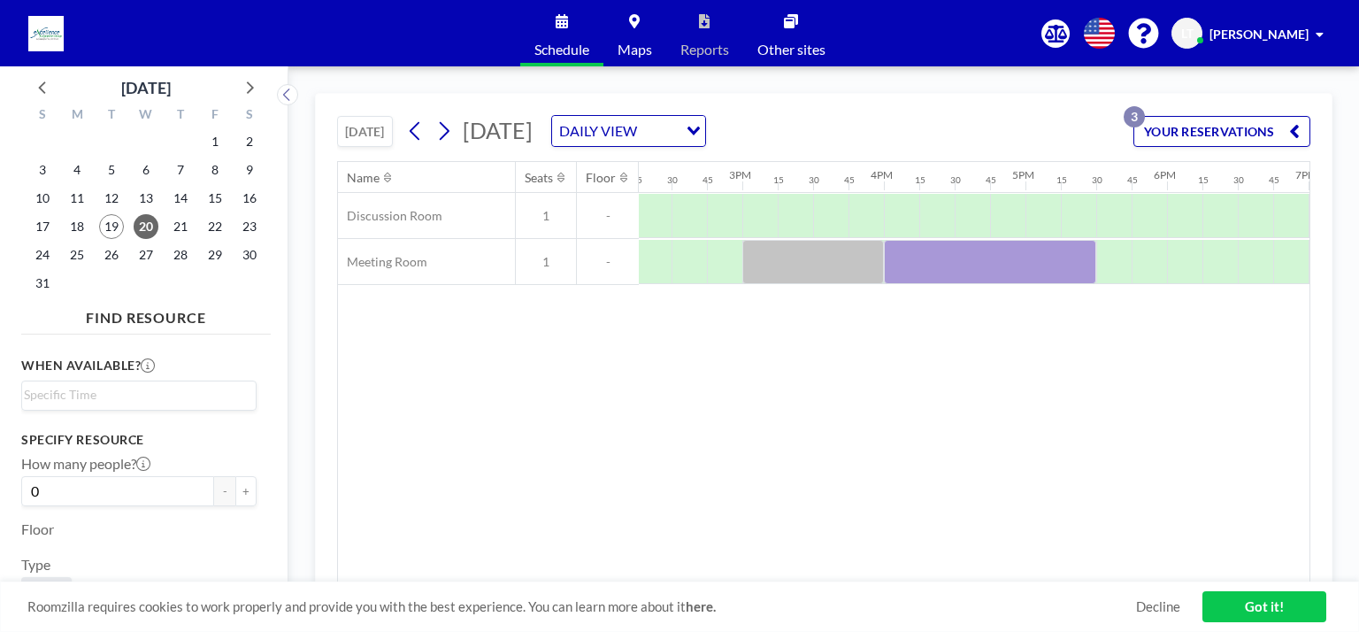
scroll to position [0, 2031]
click at [184, 27] on div "Schedule Maps Reports Other sites English Polski 日本語 Española [PERSON_NAME] [PE…" at bounding box center [679, 33] width 1359 height 66
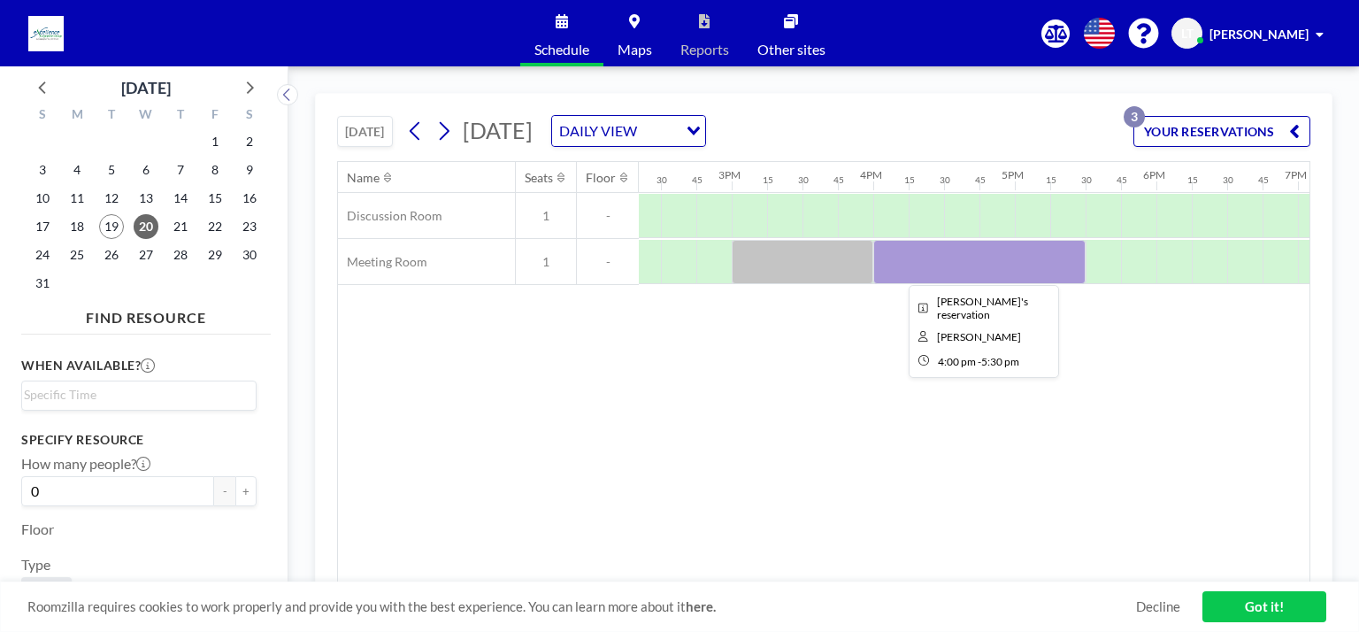
click at [966, 259] on div at bounding box center [980, 262] width 212 height 44
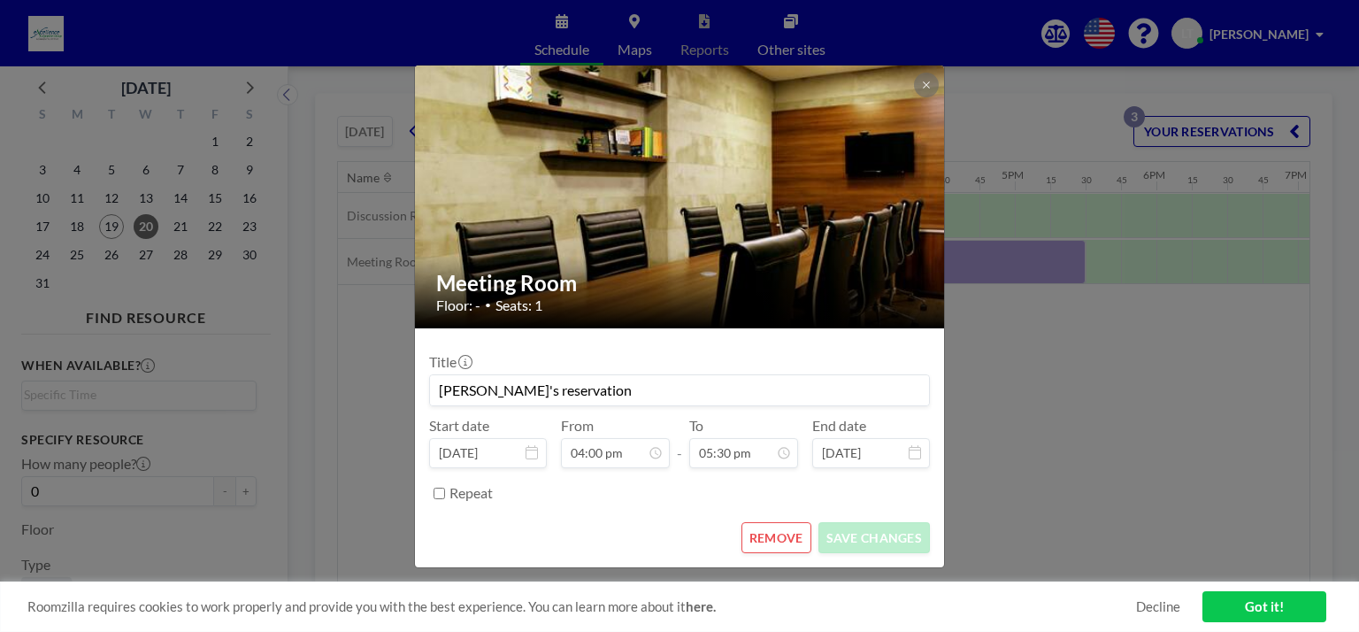
click at [787, 533] on button "REMOVE" at bounding box center [777, 537] width 70 height 31
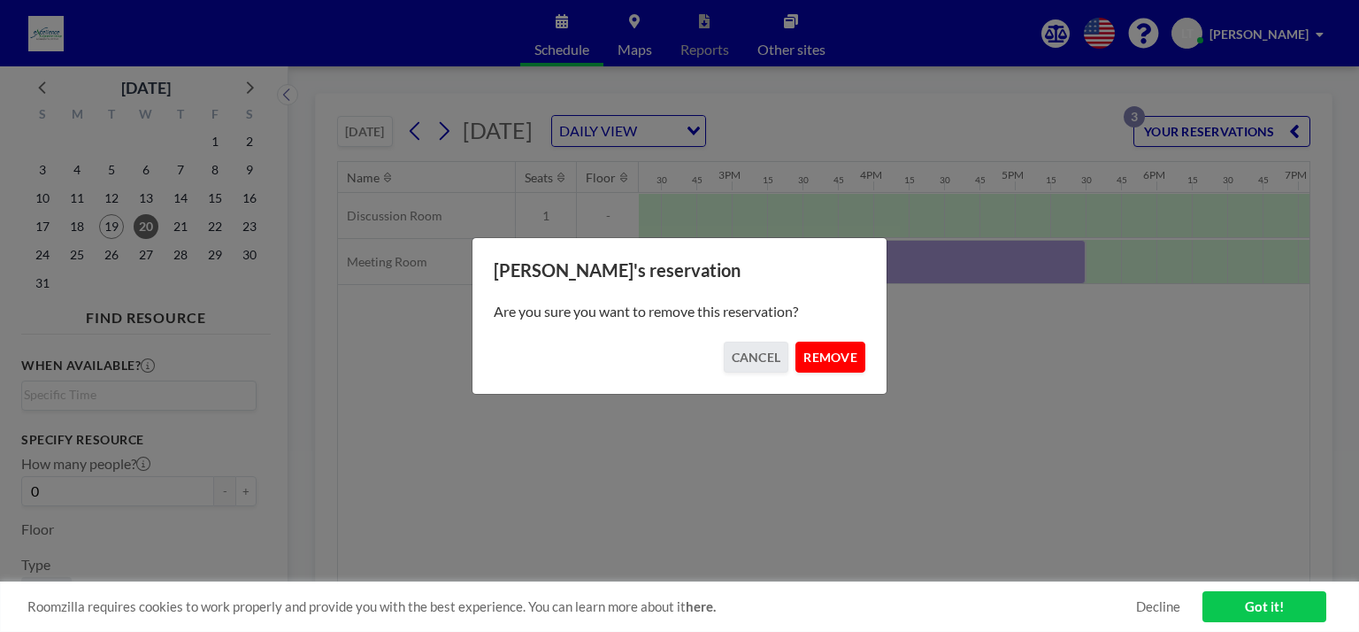
click at [825, 353] on button "REMOVE" at bounding box center [831, 357] width 70 height 31
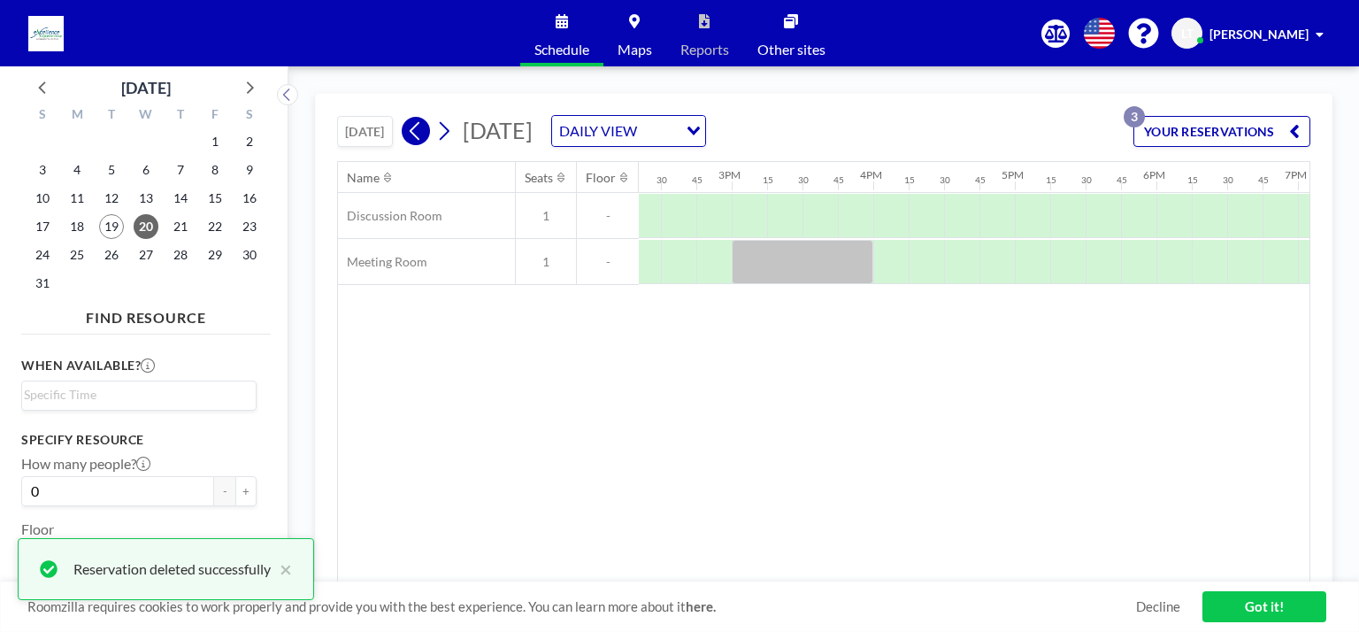
click at [421, 136] on icon at bounding box center [415, 131] width 17 height 27
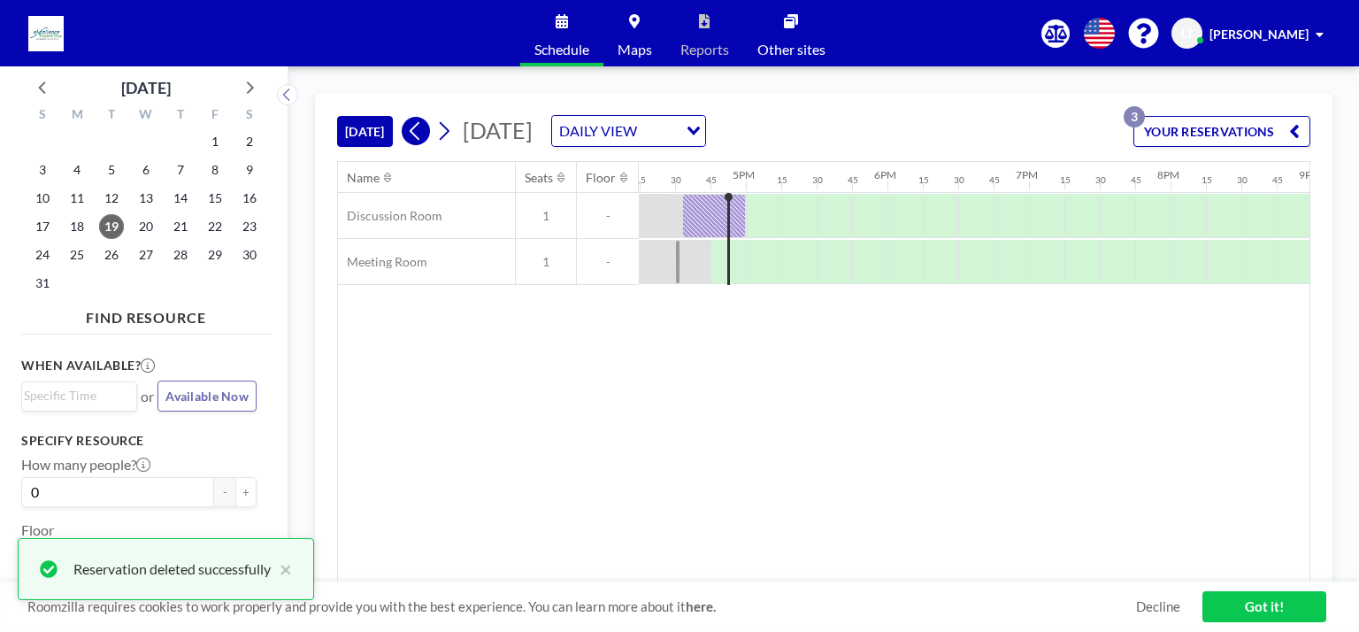
scroll to position [0, 2336]
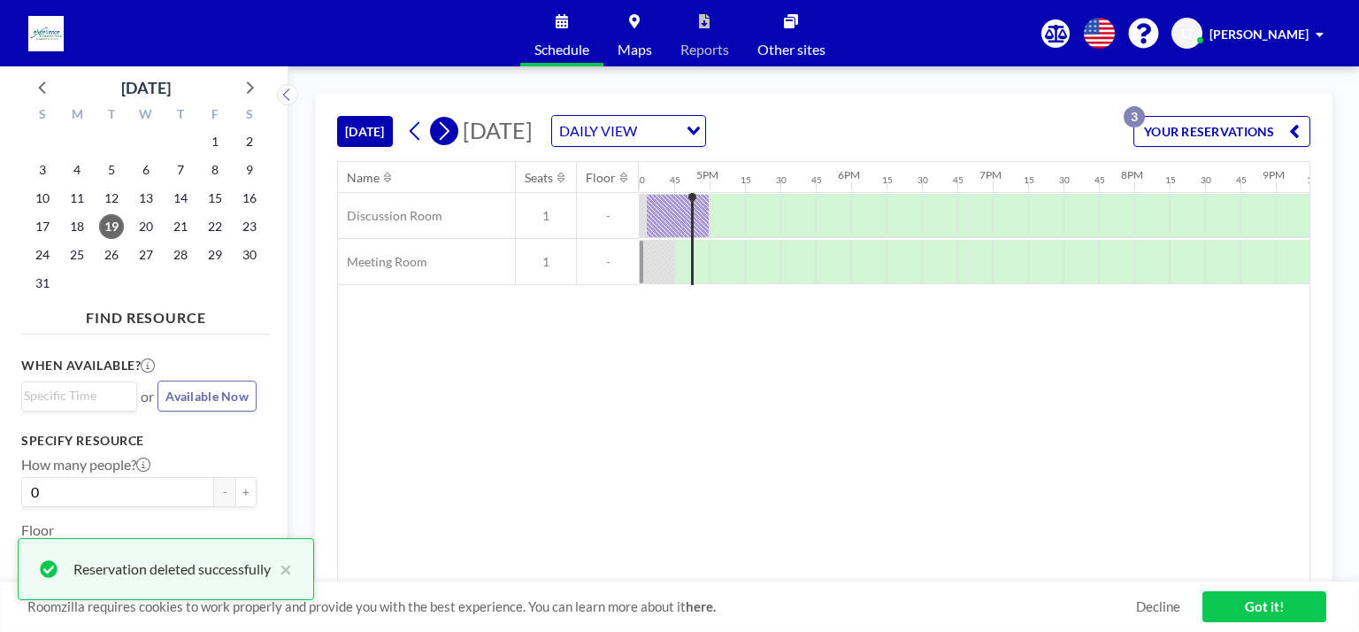
click at [448, 131] on icon at bounding box center [443, 131] width 17 height 27
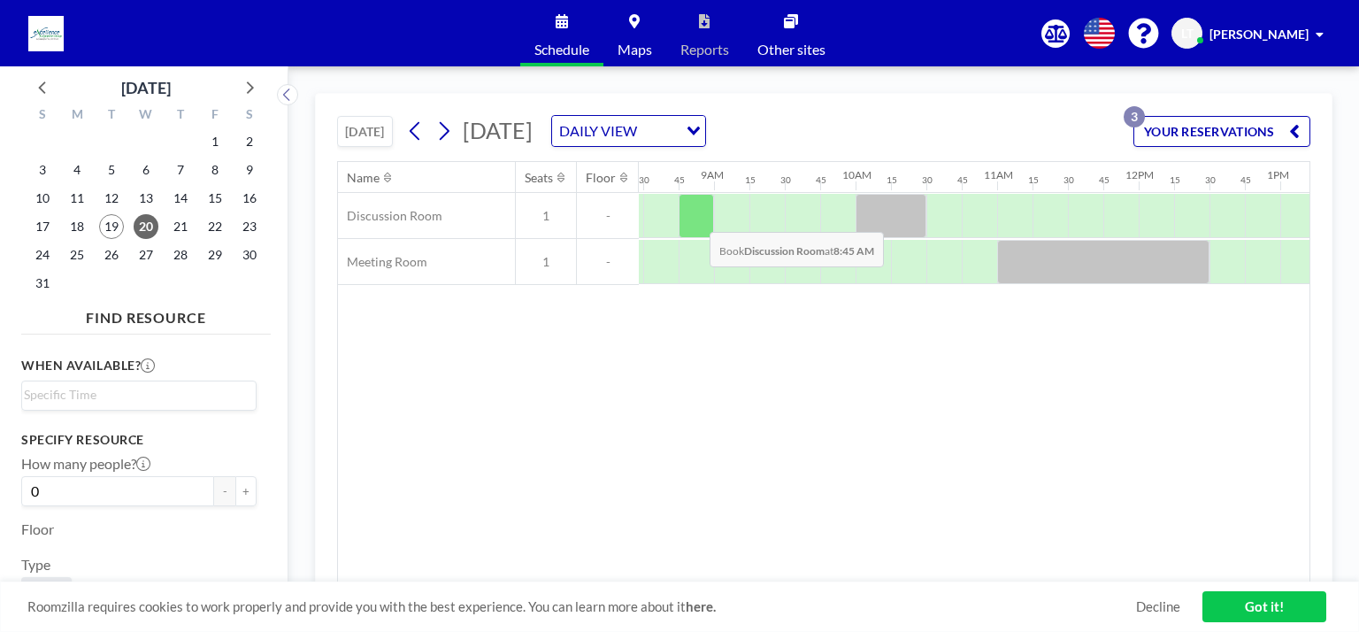
scroll to position [0, 1204]
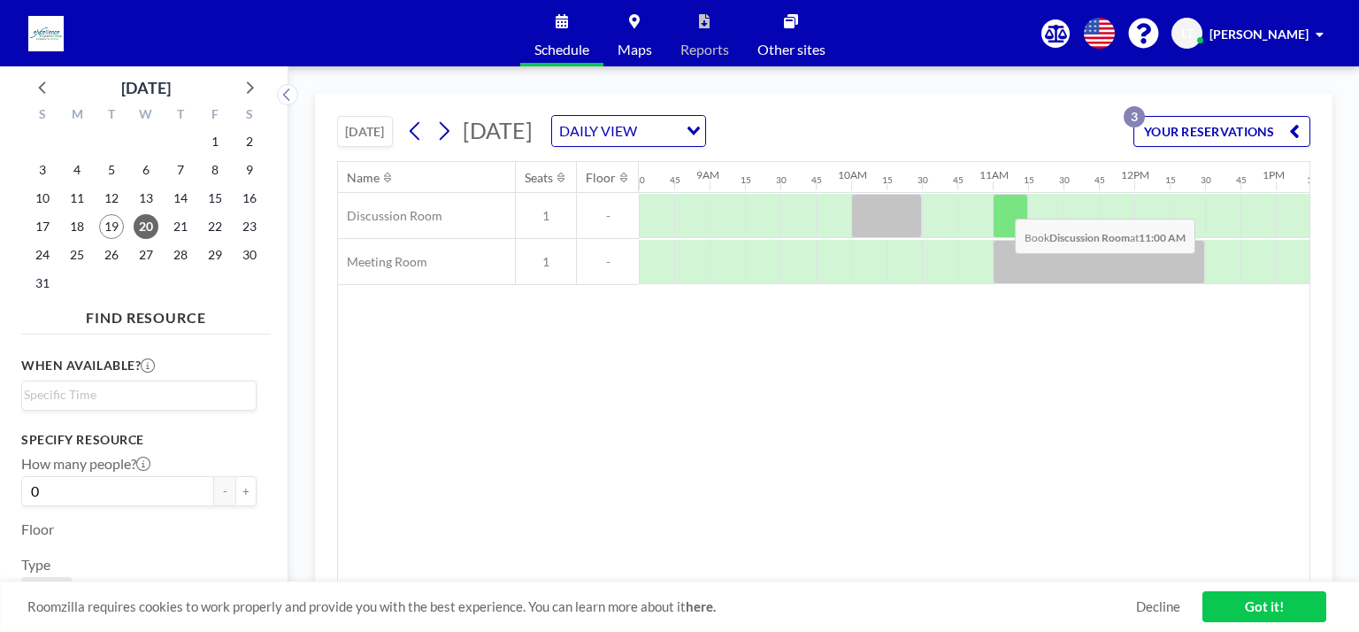
click at [1001, 204] on div at bounding box center [1010, 216] width 35 height 44
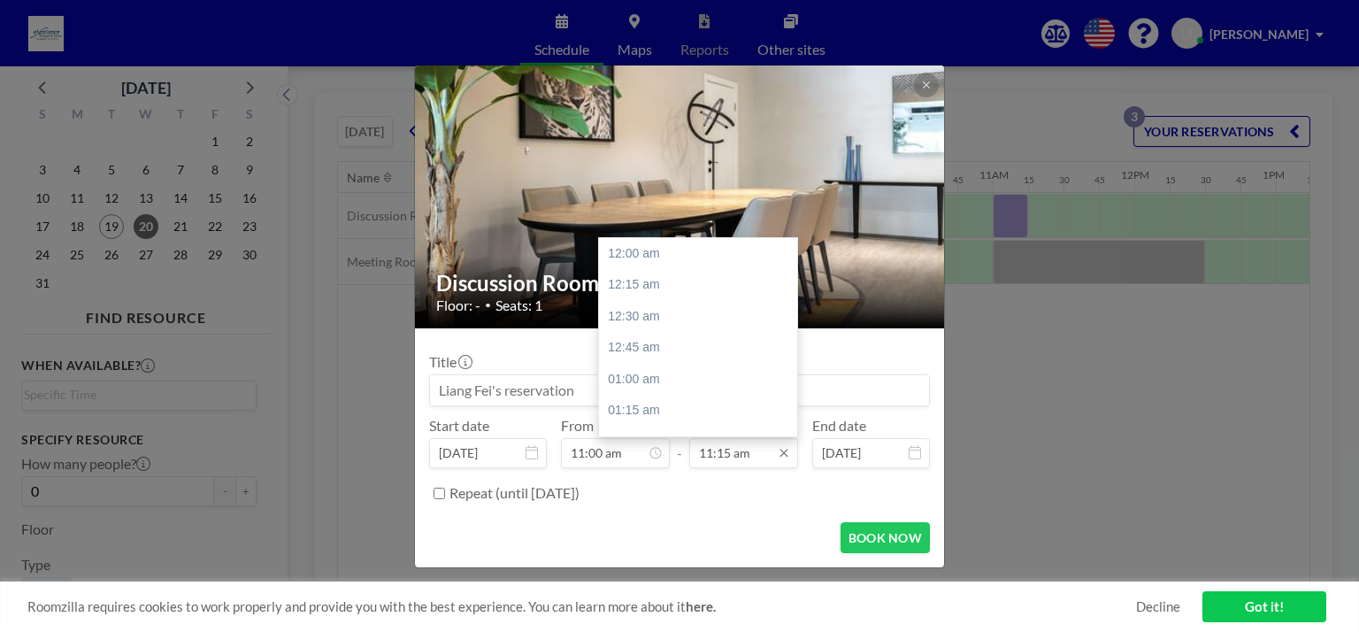
scroll to position [1418, 0]
click at [650, 406] on div "12:30 pm" at bounding box center [702, 411] width 207 height 32
type input "12:30 pm"
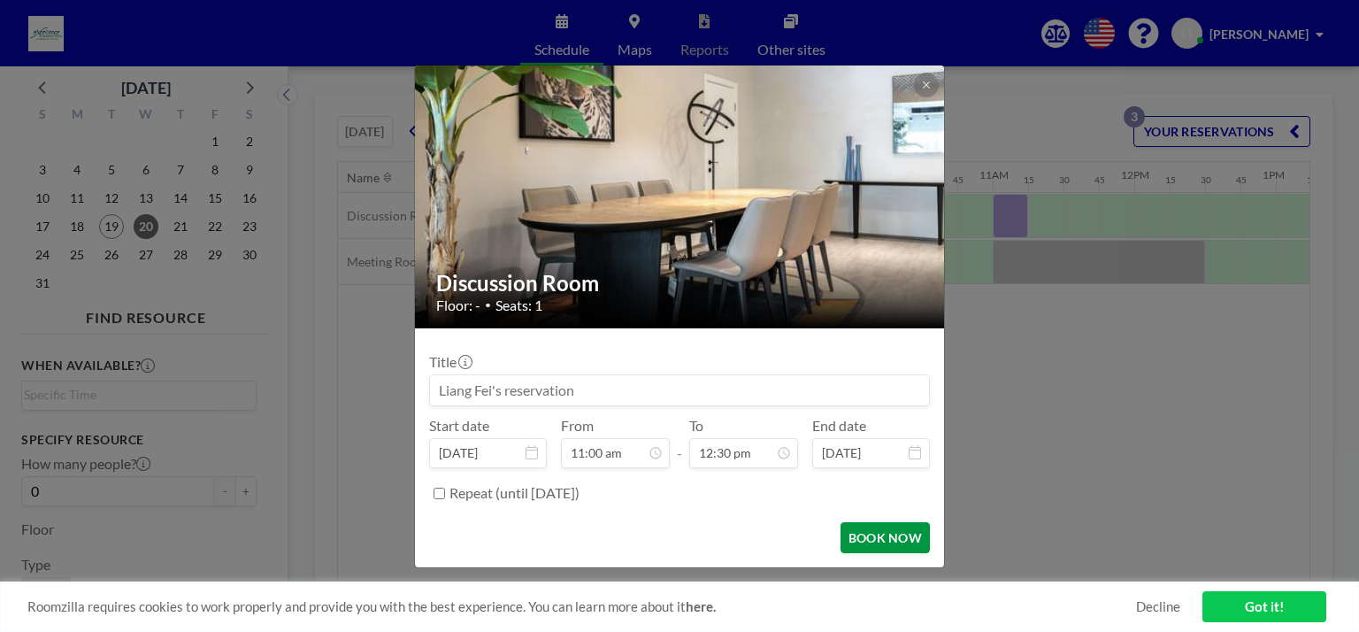
scroll to position [1575, 0]
click at [866, 527] on button "BOOK NOW" at bounding box center [885, 537] width 89 height 31
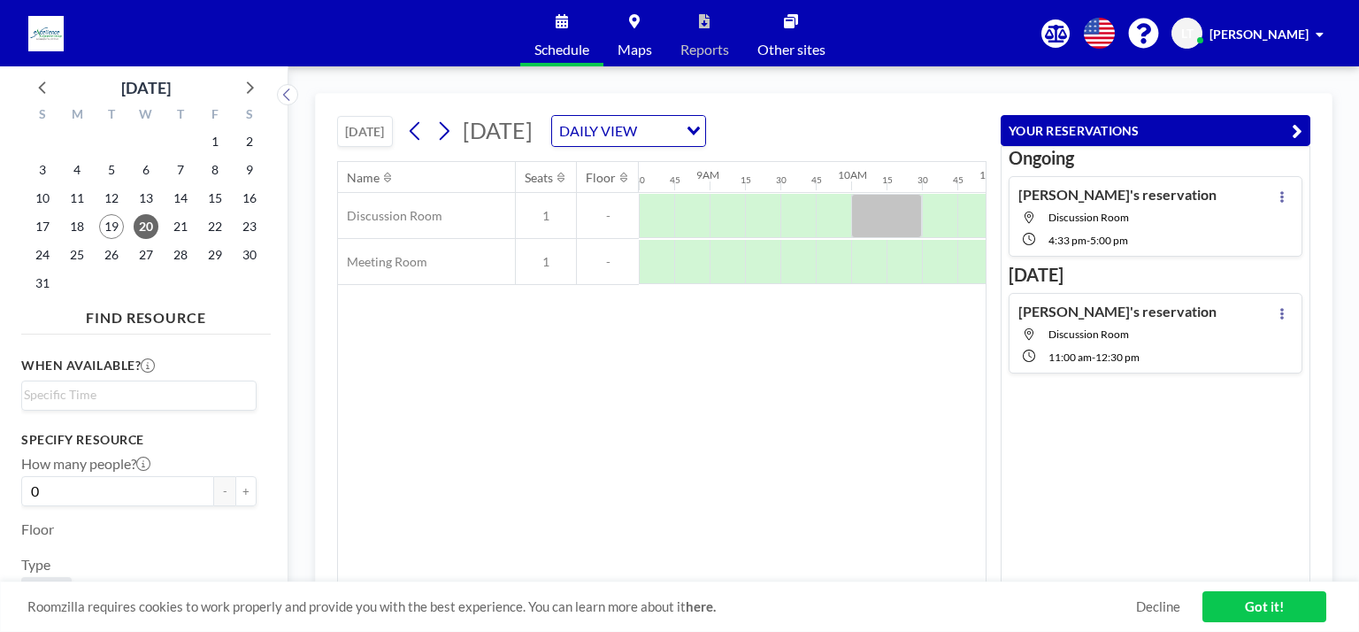
click at [862, 431] on div "Name Seats Floor 12AM 15 30 45 1AM 15 30 45 2AM 15 30 45 3AM 15 30 45 4AM 15 30…" at bounding box center [662, 372] width 648 height 420
click at [912, 219] on div at bounding box center [886, 216] width 71 height 44
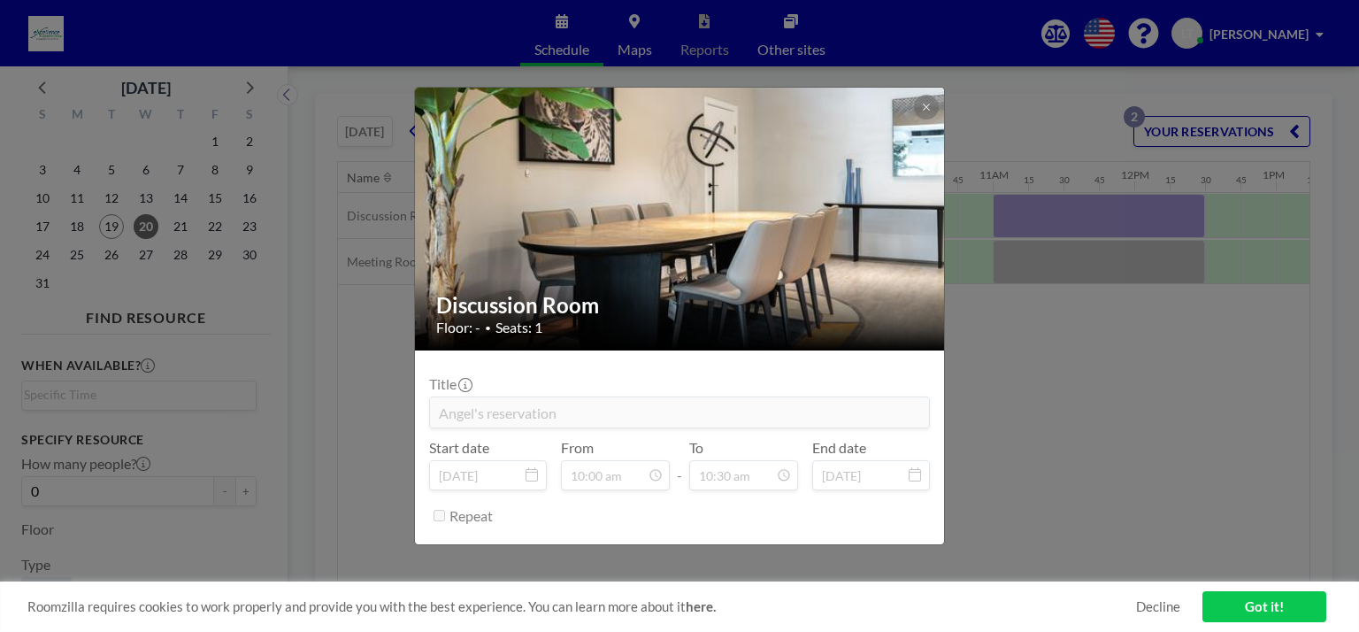
click at [1112, 350] on div "Discussion Room Floor: - • Seats: 1 Title Angel's reservation Start date [DATE]…" at bounding box center [679, 316] width 1359 height 632
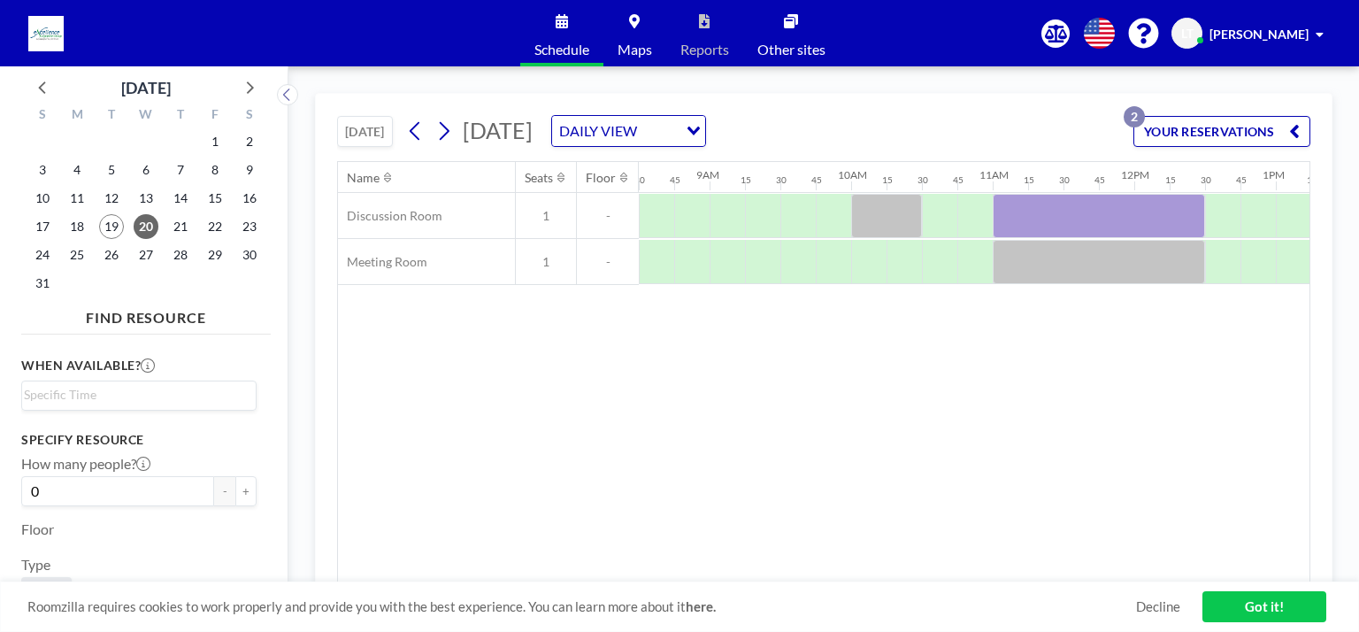
click at [637, 383] on div "Name Seats Floor 12AM 15 30 45 1AM 15 30 45 2AM 15 30 45 3AM 15 30 45 4AM 15 30…" at bounding box center [824, 372] width 972 height 420
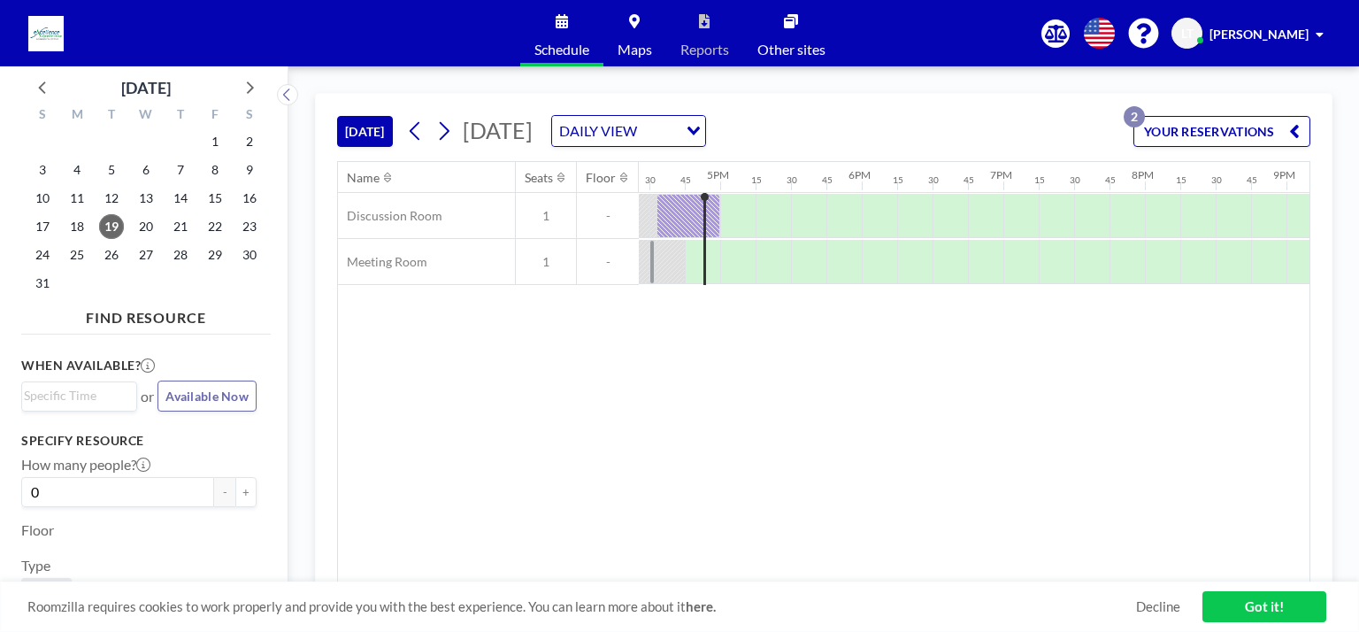
scroll to position [0, 2336]
